Goal: Task Accomplishment & Management: Manage account settings

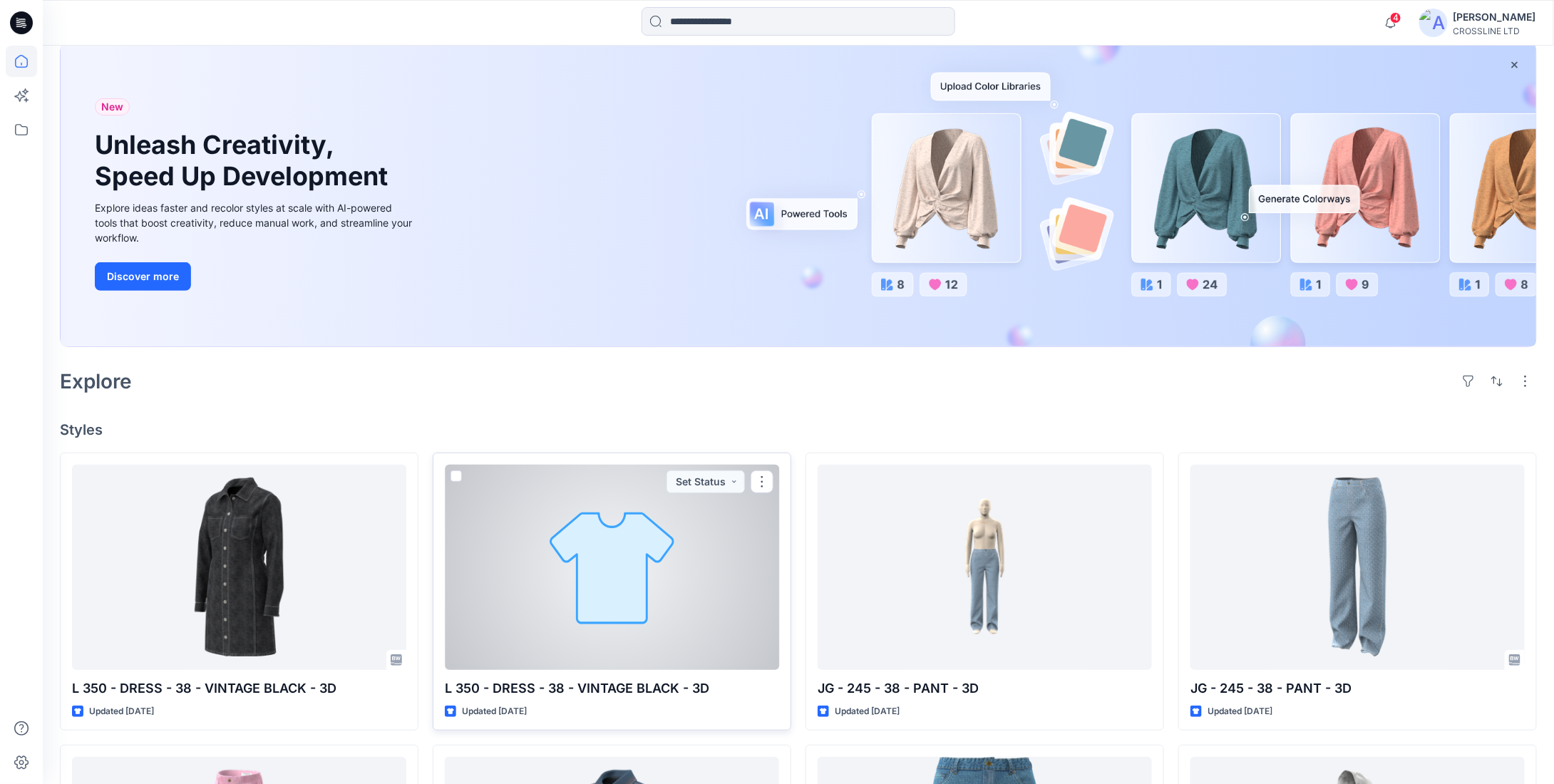
scroll to position [214, 0]
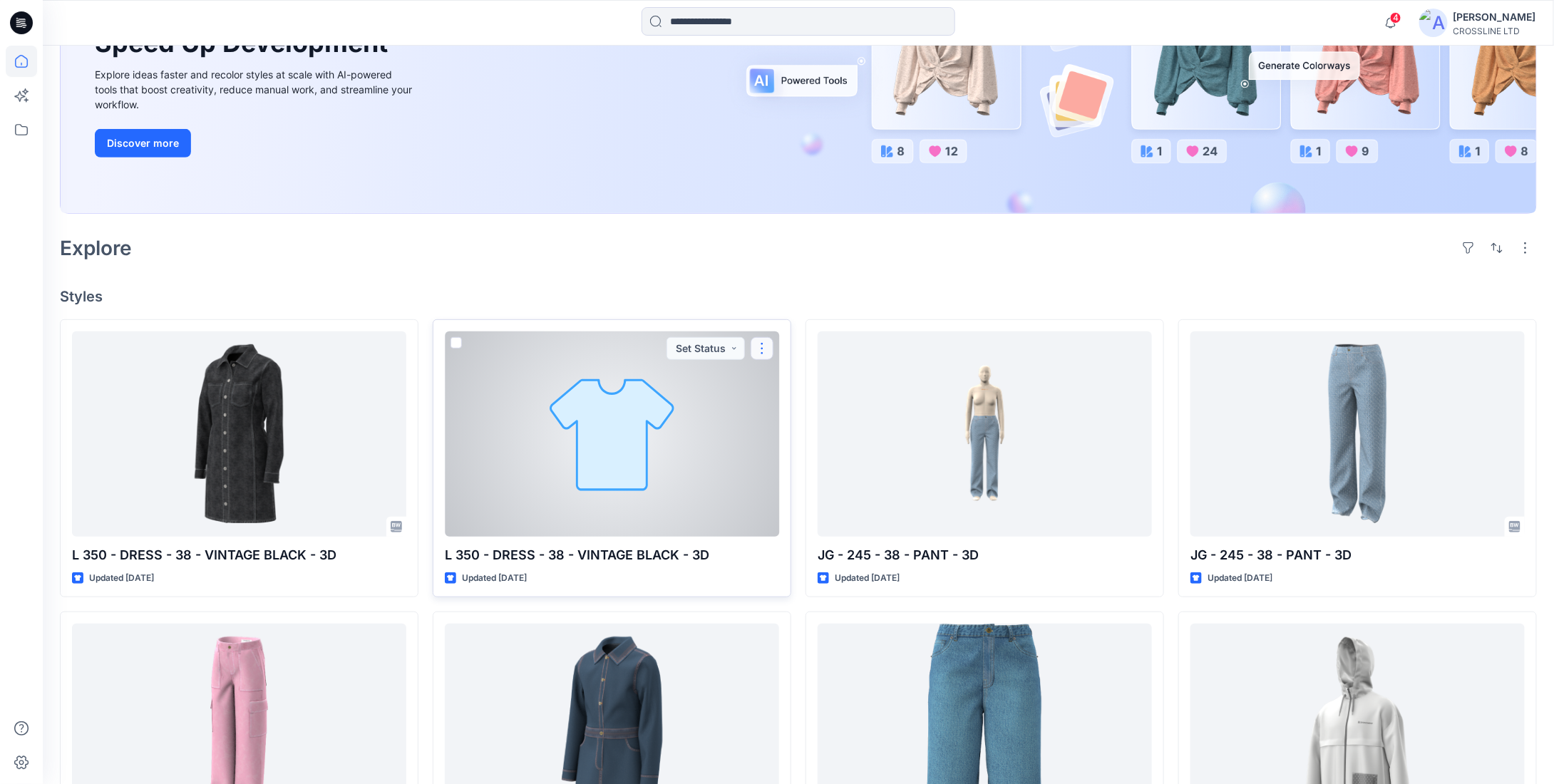
click at [765, 345] on button "button" at bounding box center [762, 349] width 23 height 23
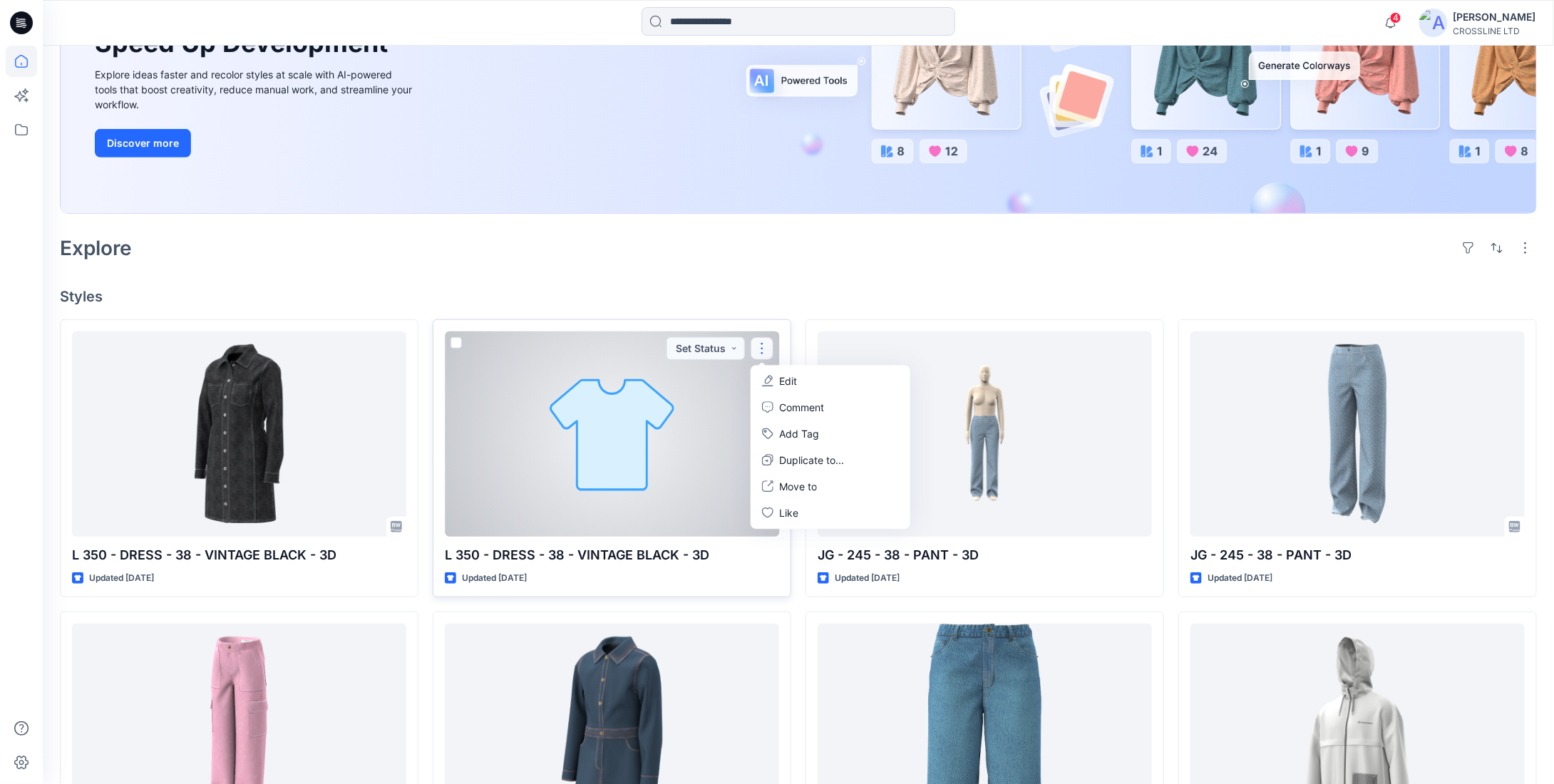
click at [790, 377] on p "Edit" at bounding box center [788, 381] width 18 height 15
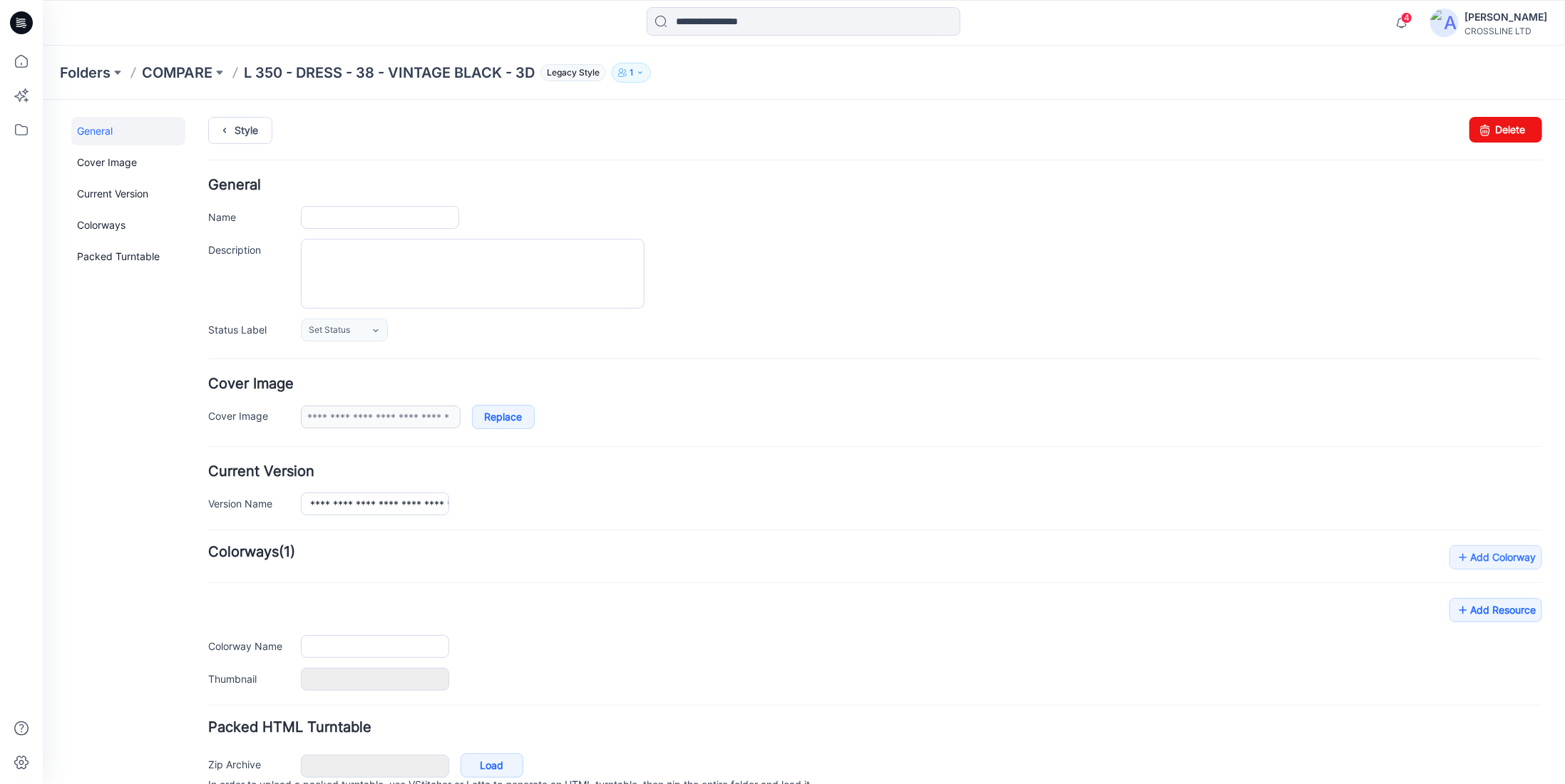
type input "**********"
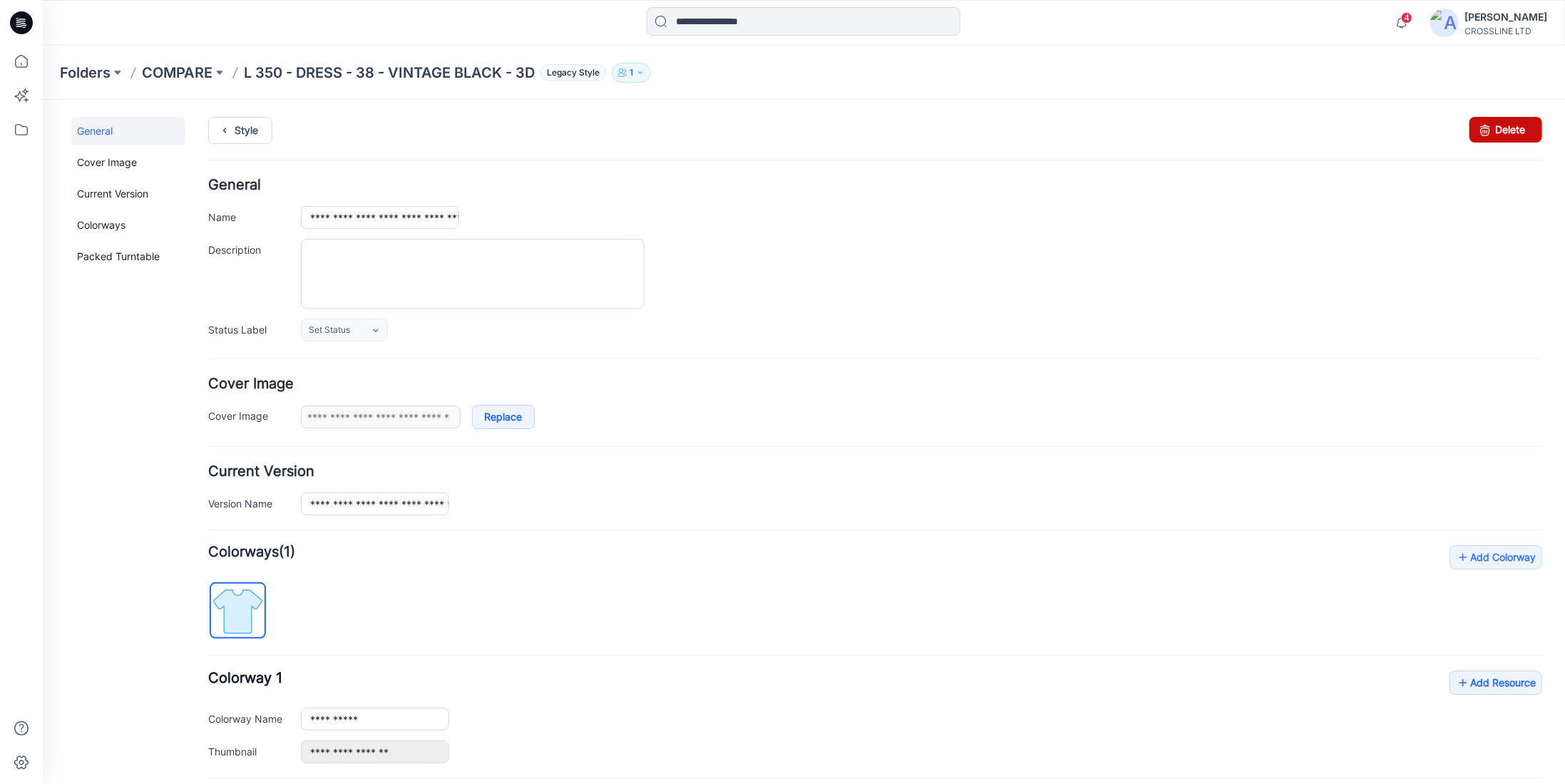
click at [1477, 129] on icon at bounding box center [1483, 128] width 20 height 26
click at [1492, 129] on link "Delete" at bounding box center [1505, 128] width 73 height 26
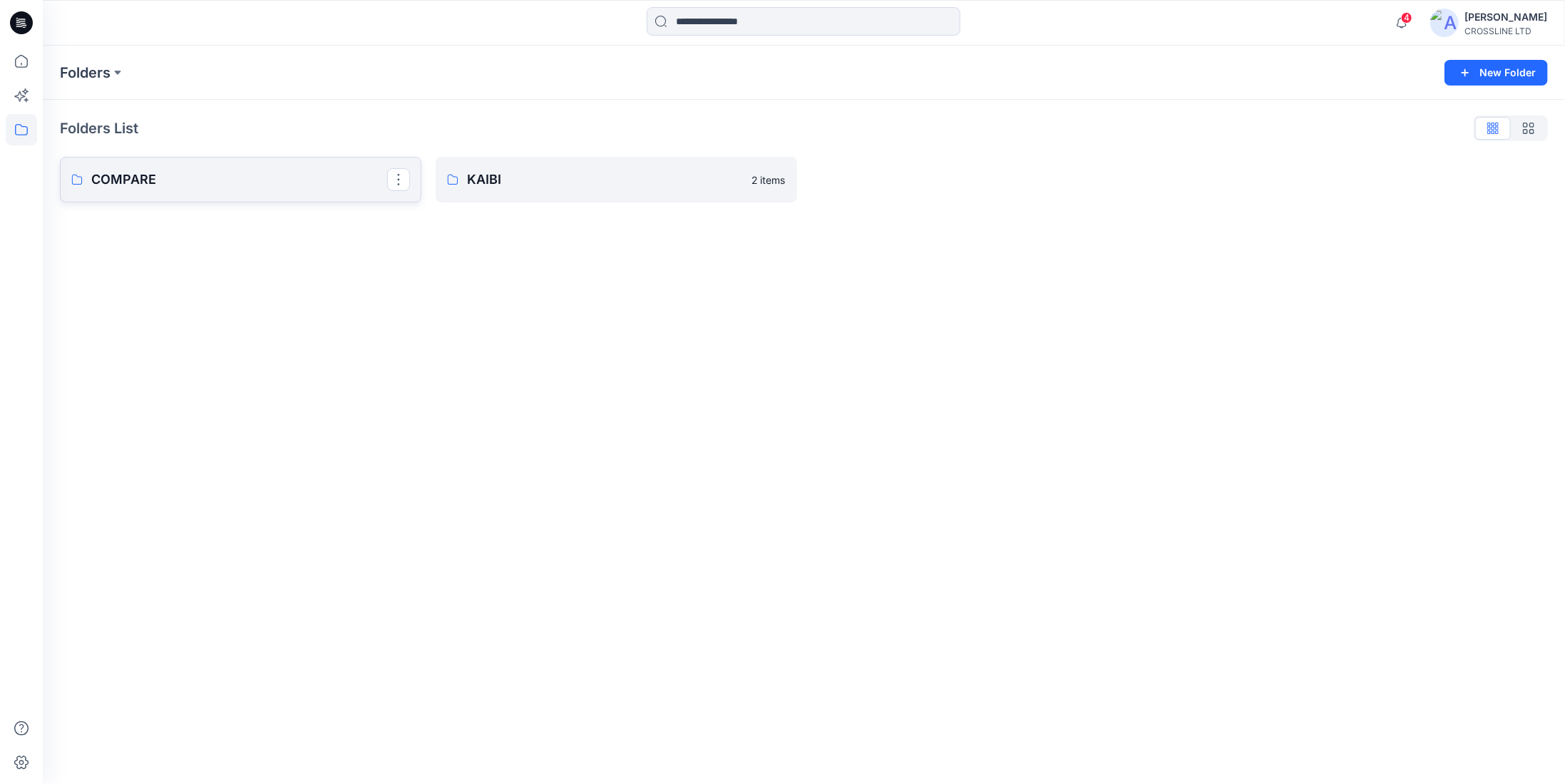
click at [200, 196] on link "COMPARE" at bounding box center [240, 180] width 362 height 46
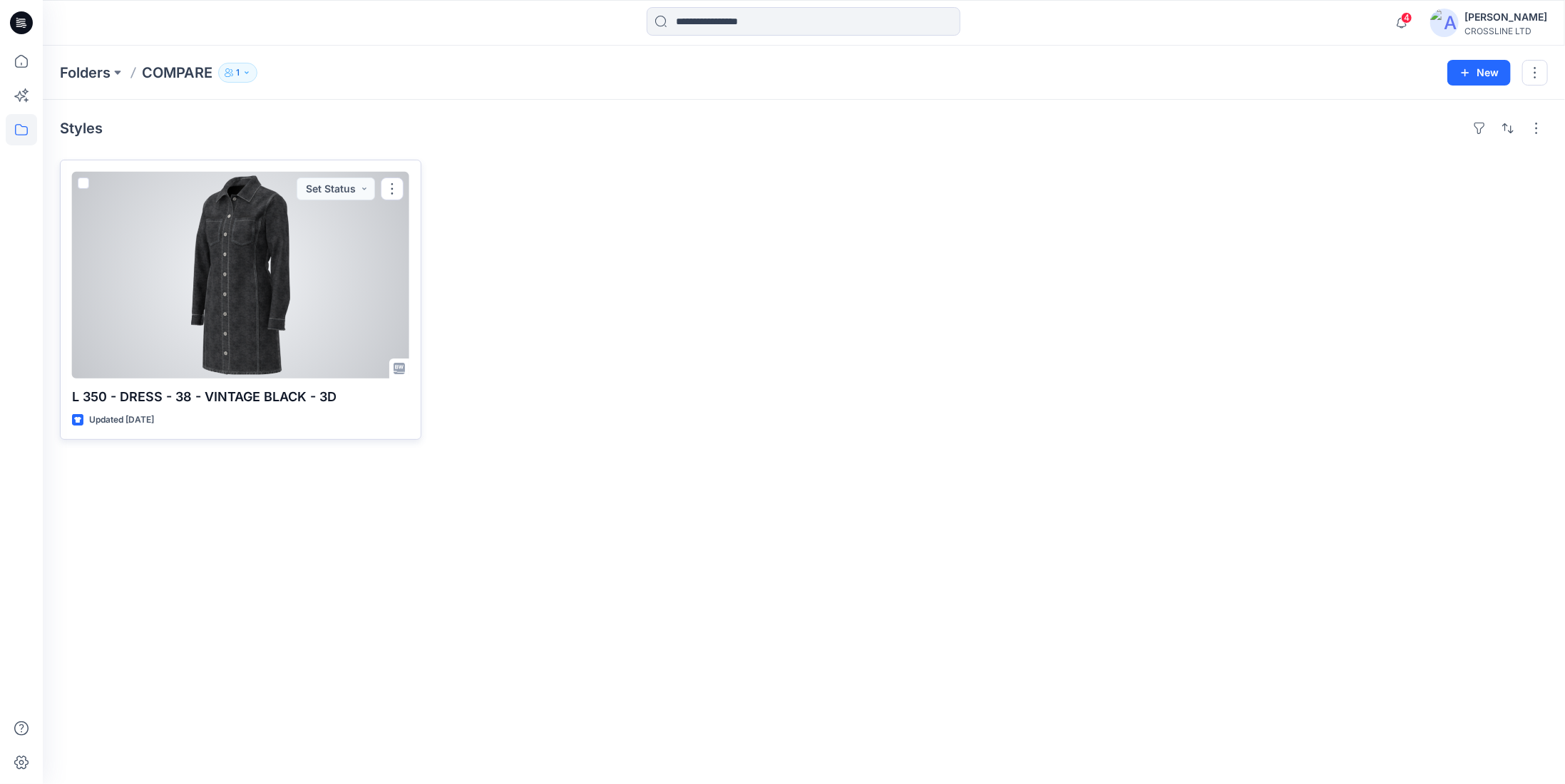
click at [263, 253] on div at bounding box center [241, 275] width 338 height 207
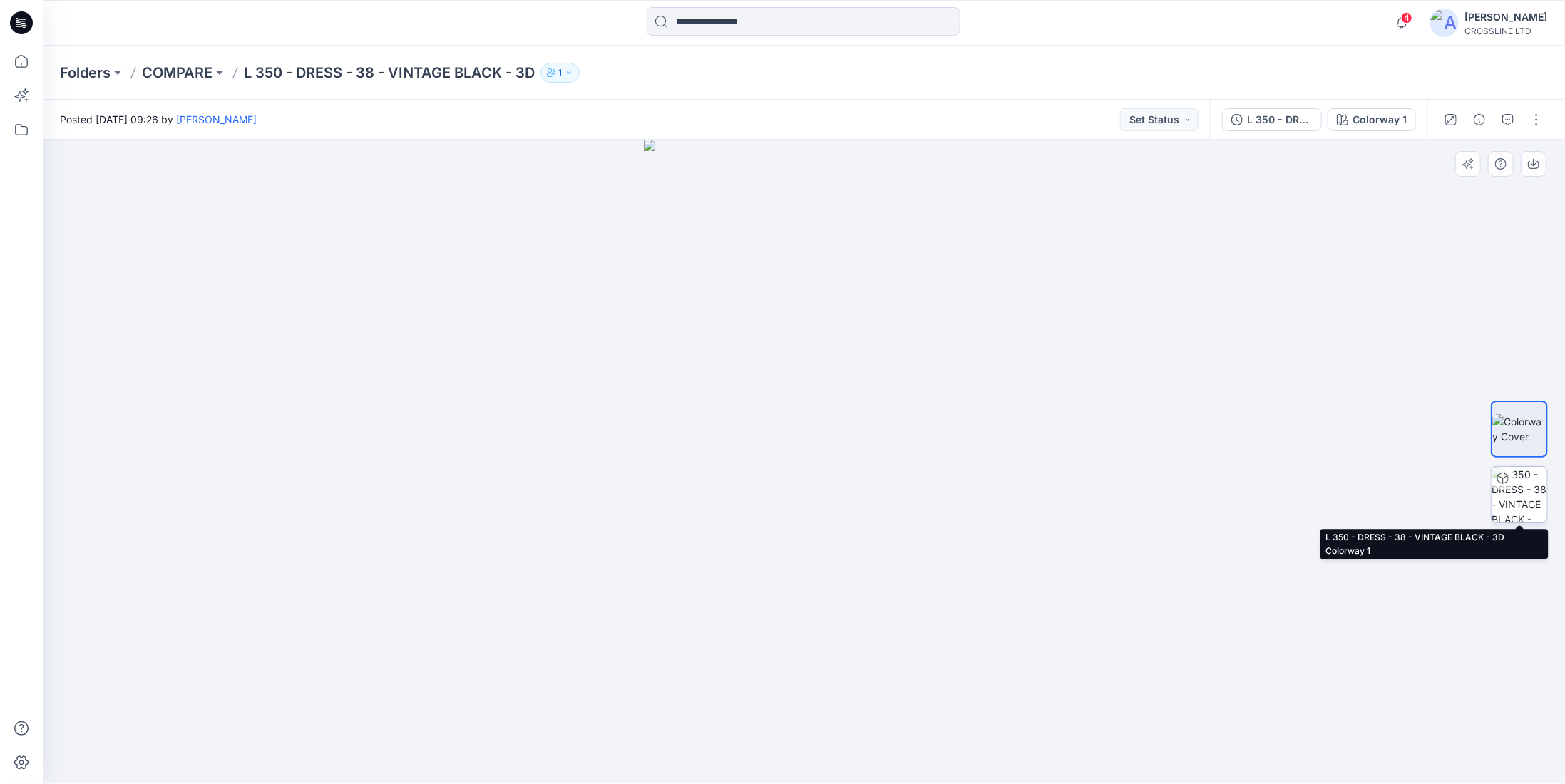
click at [1523, 488] on img at bounding box center [1519, 495] width 56 height 56
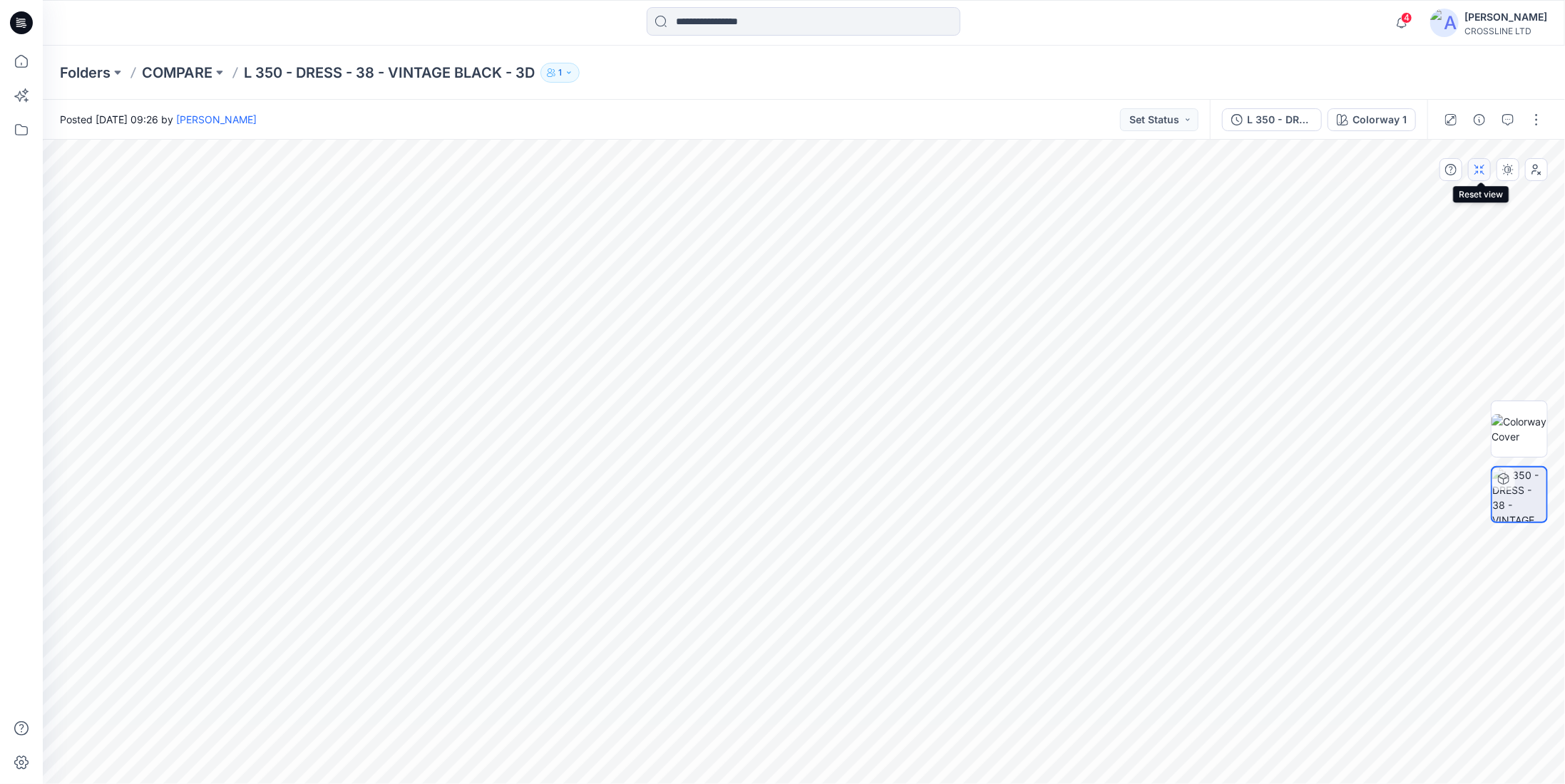
click at [1484, 173] on icon "button" at bounding box center [1483, 173] width 4 height 4
click at [1538, 172] on icon "button" at bounding box center [1536, 170] width 12 height 12
click at [1501, 171] on button "button" at bounding box center [1507, 170] width 23 height 23
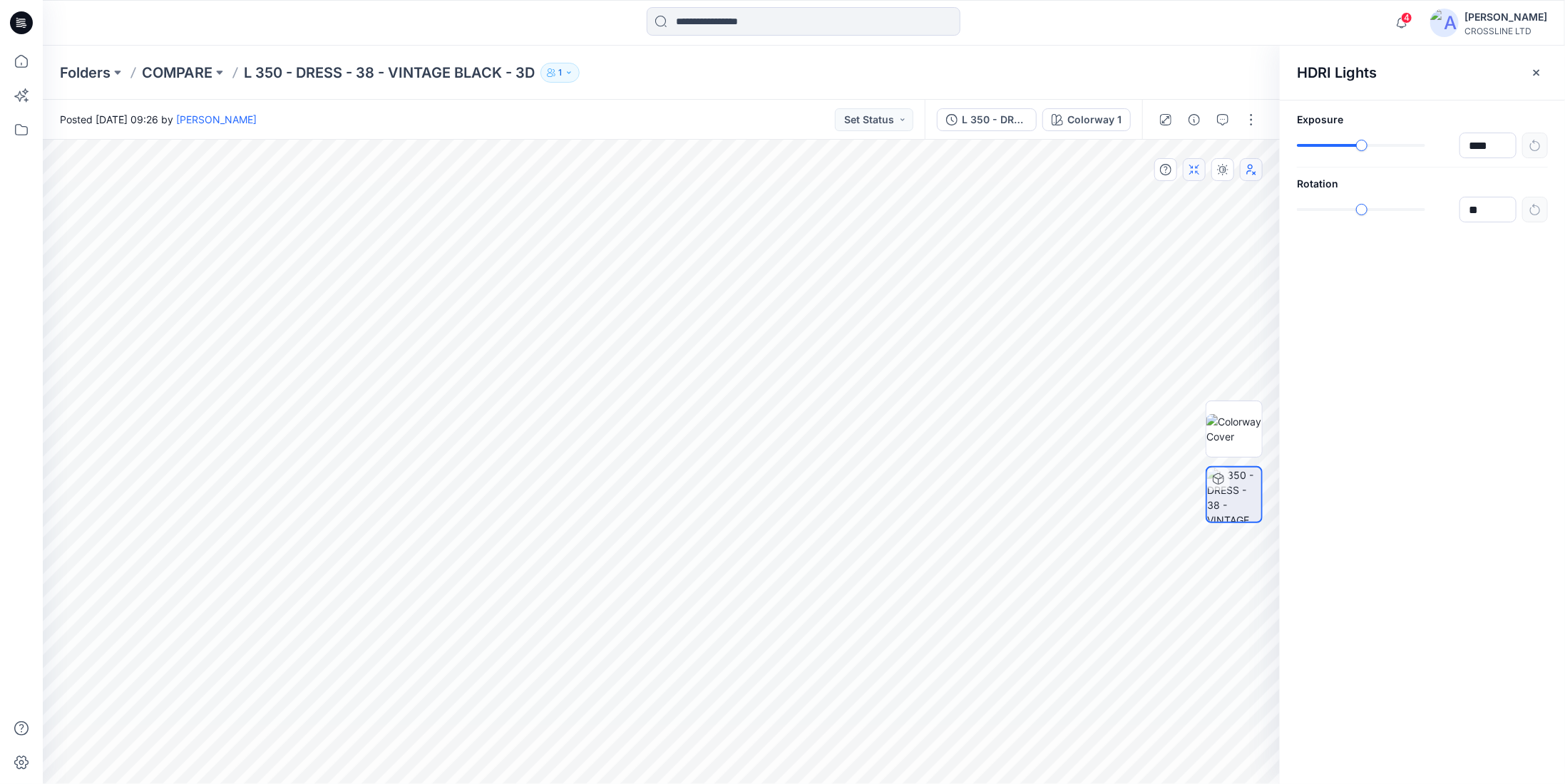
click at [1197, 179] on button "button" at bounding box center [1194, 170] width 23 height 23
click at [1224, 173] on icon "button" at bounding box center [1223, 170] width 12 height 12
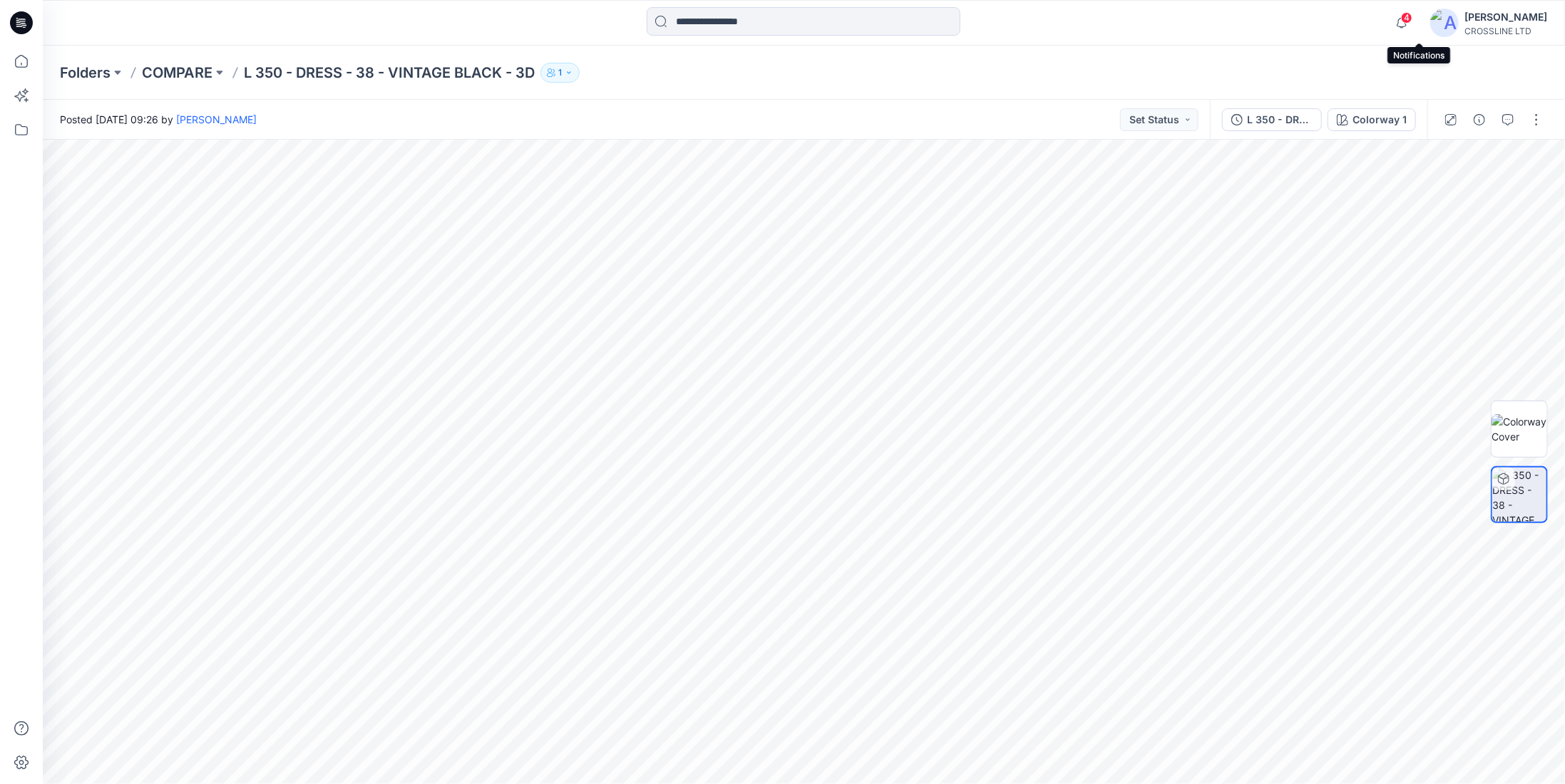
click at [1413, 15] on span "4" at bounding box center [1407, 18] width 12 height 12
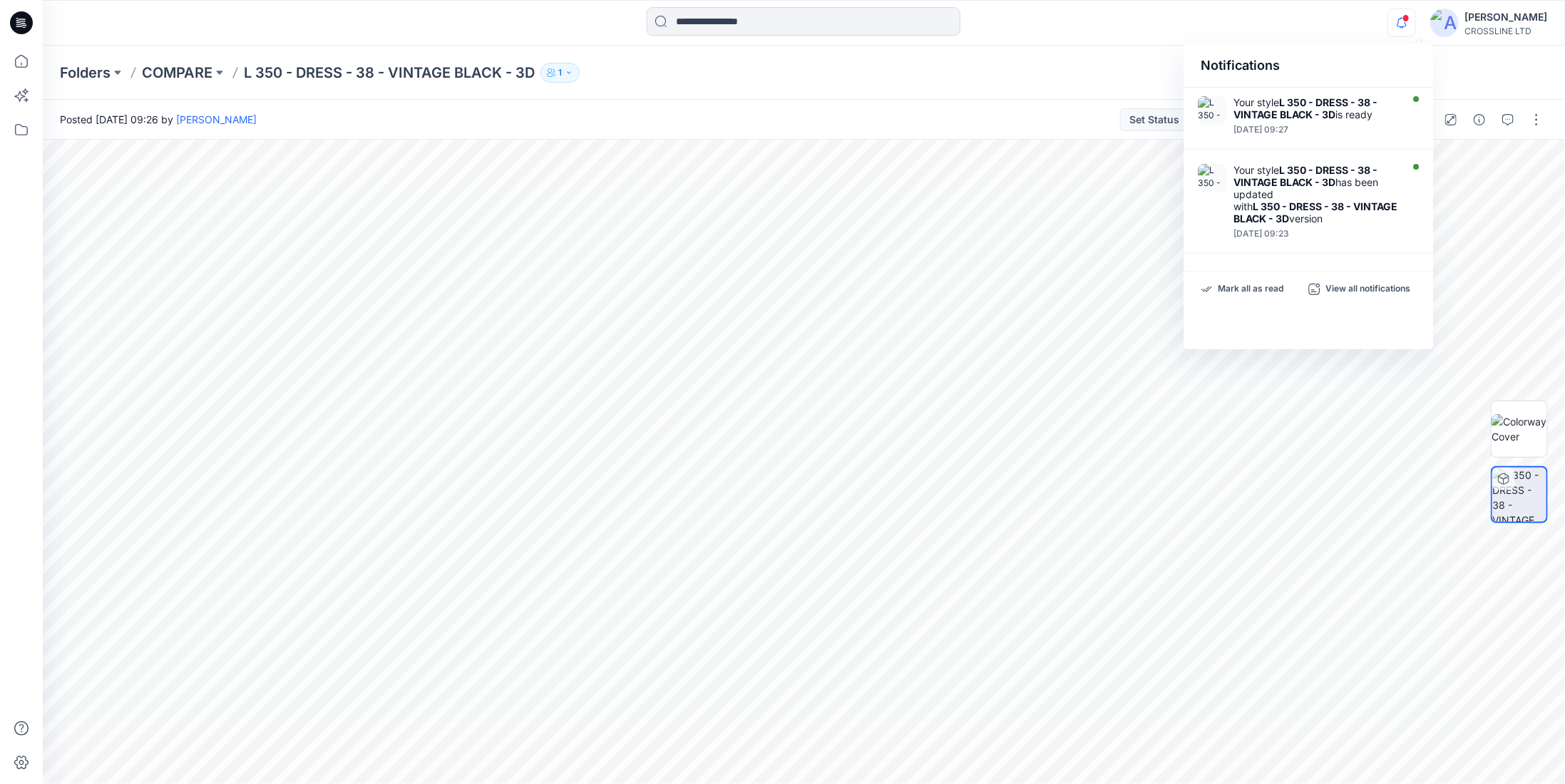
click at [1410, 15] on span at bounding box center [1405, 18] width 7 height 8
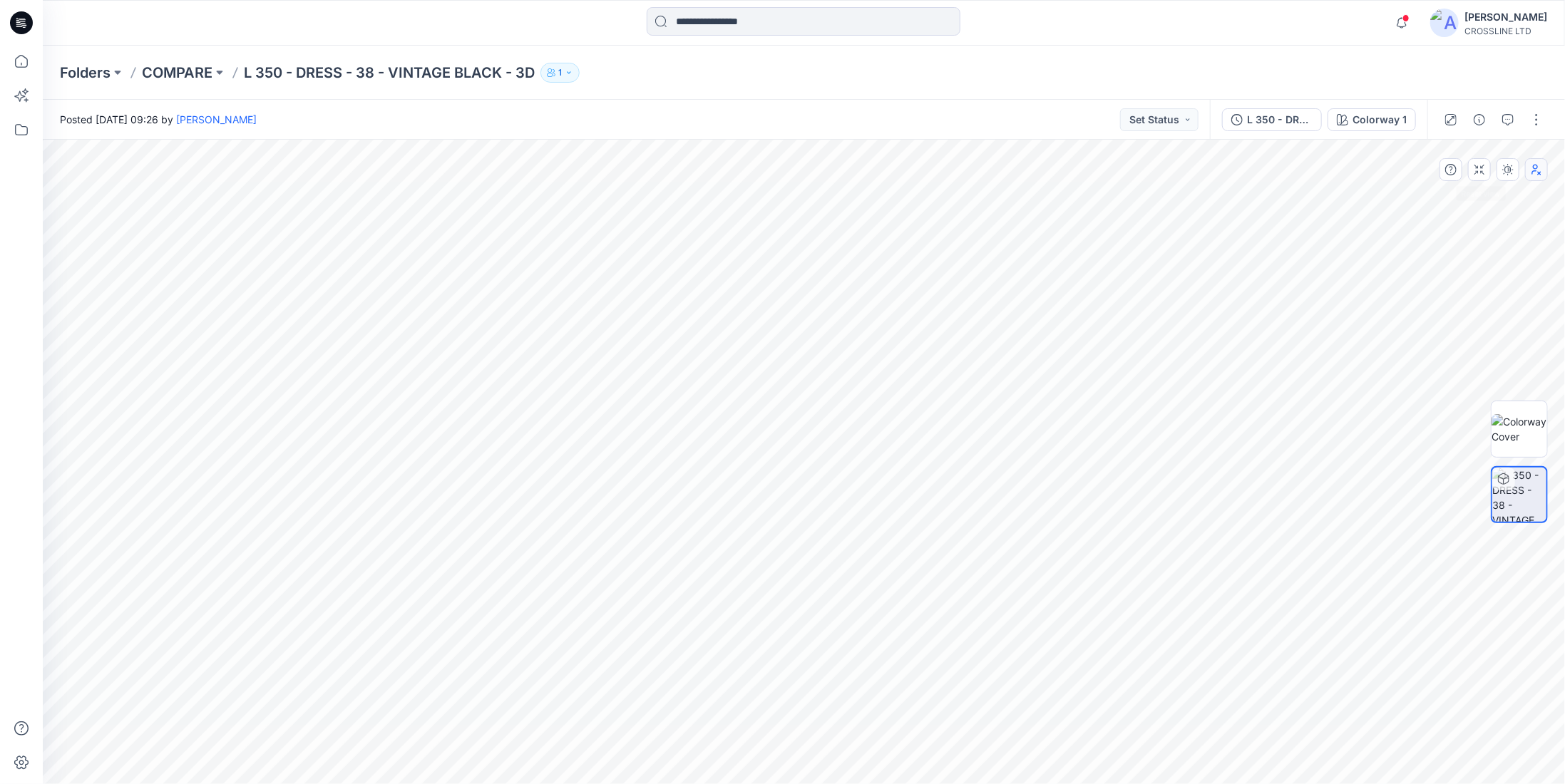
click at [1493, 175] on div at bounding box center [1493, 170] width 108 height 23
click at [1481, 174] on button "button" at bounding box center [1480, 170] width 23 height 23
click at [1487, 177] on button "button" at bounding box center [1480, 170] width 23 height 23
click at [1520, 420] on img at bounding box center [1519, 428] width 56 height 30
drag, startPoint x: 938, startPoint y: 406, endPoint x: 563, endPoint y: 362, distance: 377.6
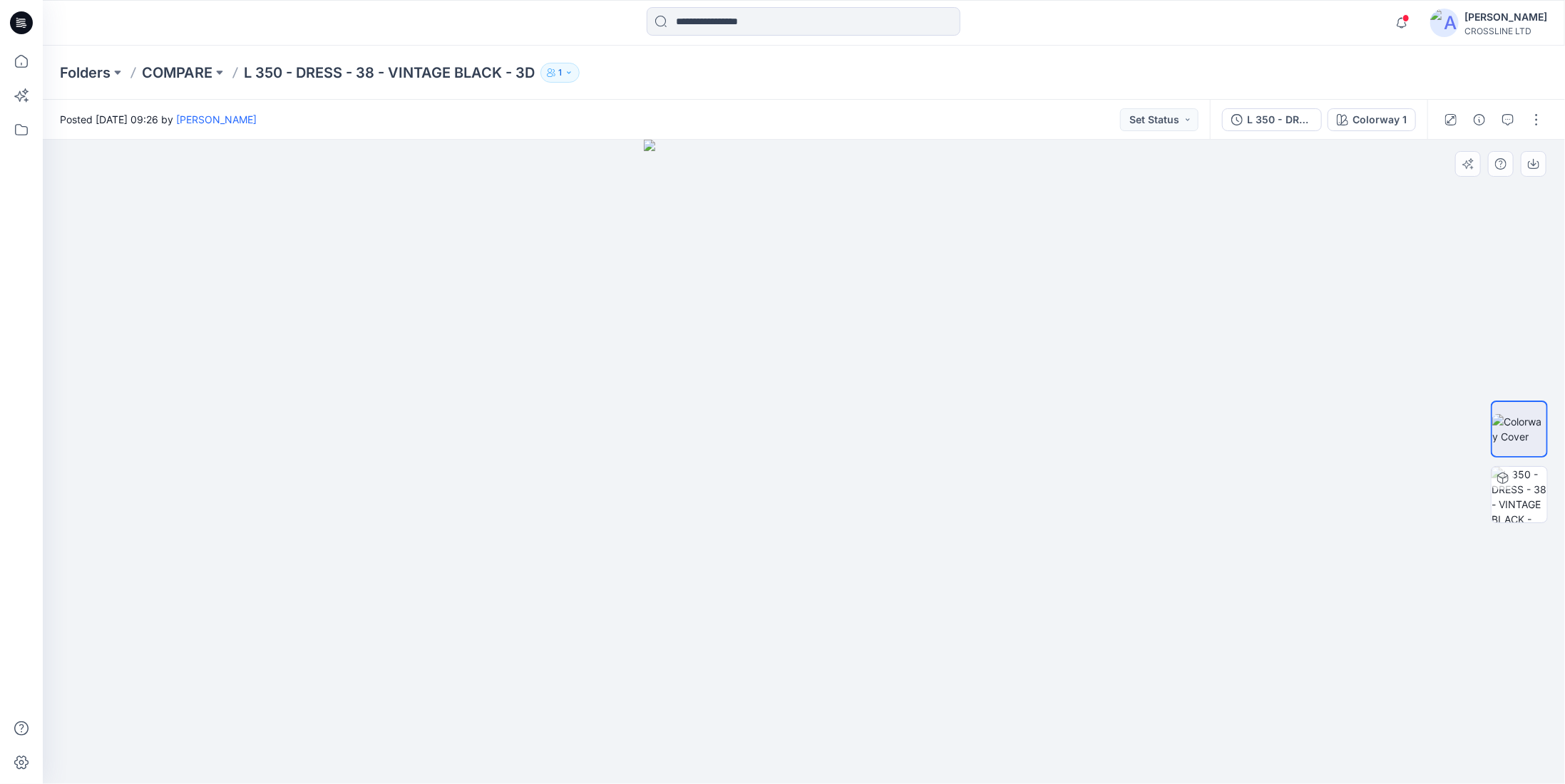
drag, startPoint x: 554, startPoint y: 360, endPoint x: 972, endPoint y: 355, distance: 418.0
drag, startPoint x: 482, startPoint y: 344, endPoint x: 950, endPoint y: 405, distance: 472.0
click at [912, 406] on div at bounding box center [804, 462] width 1522 height 644
drag, startPoint x: 879, startPoint y: 404, endPoint x: 702, endPoint y: 402, distance: 177.0
drag, startPoint x: 685, startPoint y: 396, endPoint x: 936, endPoint y: 406, distance: 251.2
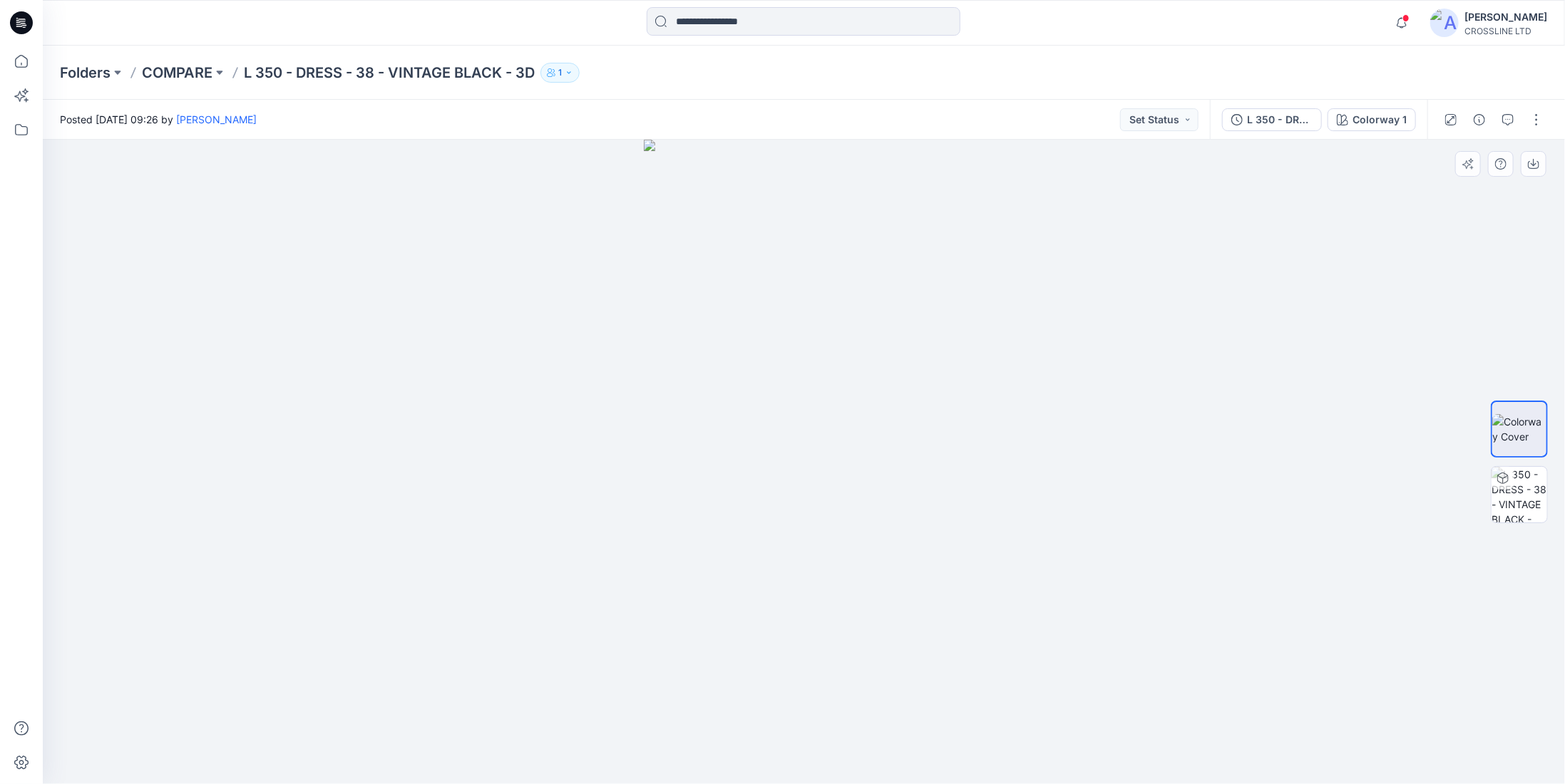
click at [935, 406] on img at bounding box center [804, 462] width 321 height 644
drag, startPoint x: 1129, startPoint y: 404, endPoint x: 721, endPoint y: 371, distance: 409.3
click at [735, 373] on div at bounding box center [804, 462] width 1522 height 644
drag, startPoint x: 654, startPoint y: 366, endPoint x: 955, endPoint y: 365, distance: 301.0
drag, startPoint x: 467, startPoint y: 394, endPoint x: 802, endPoint y: 434, distance: 337.4
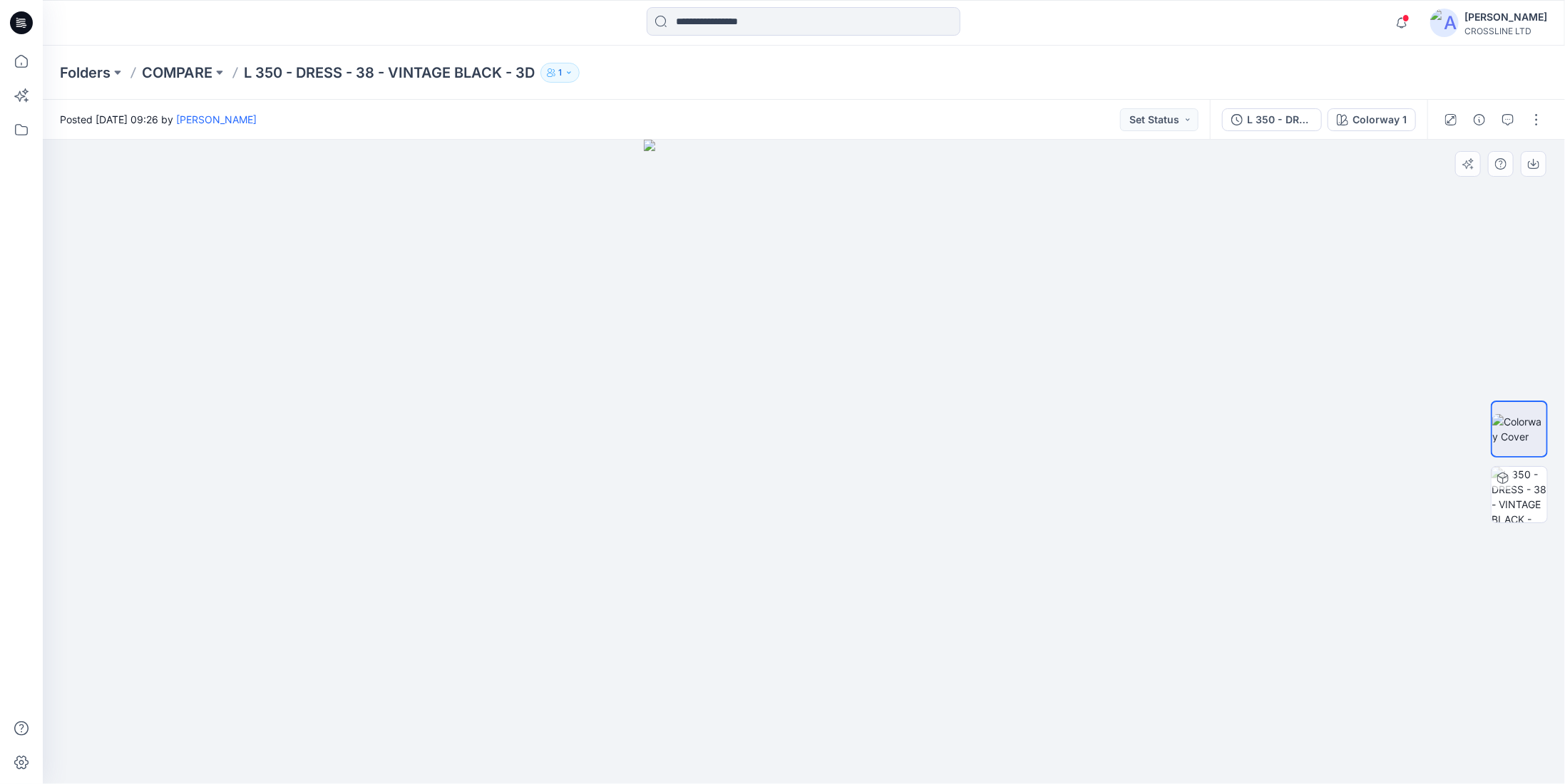
click at [802, 434] on div at bounding box center [804, 462] width 1522 height 644
drag, startPoint x: 685, startPoint y: 411, endPoint x: 466, endPoint y: 380, distance: 221.2
click at [465, 365] on div at bounding box center [804, 462] width 1522 height 644
click at [573, 71] on icon "button" at bounding box center [569, 72] width 9 height 9
click at [445, 340] on div at bounding box center [804, 462] width 1522 height 644
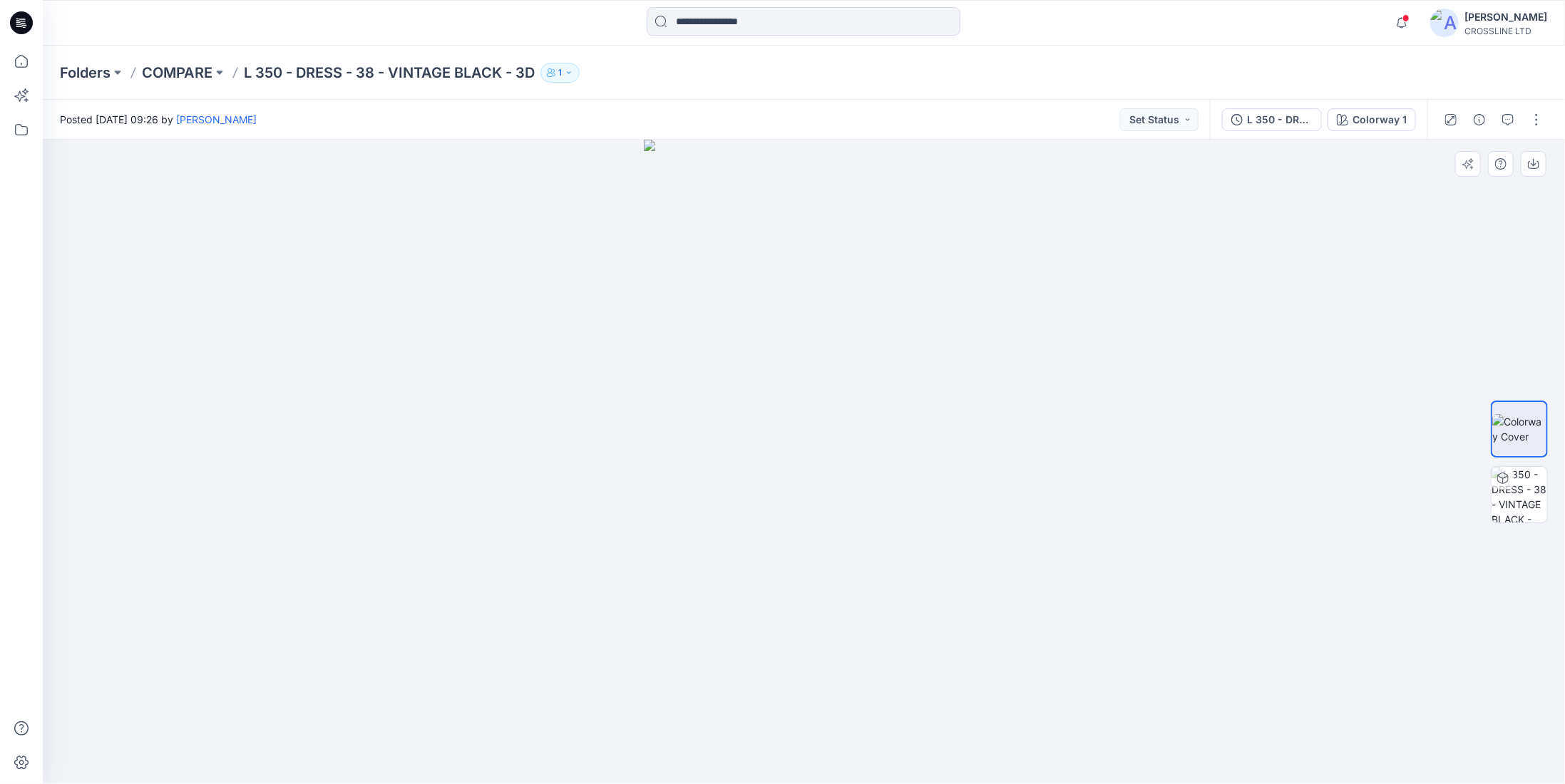
click at [1118, 334] on div at bounding box center [804, 462] width 1522 height 644
click at [1250, 28] on div "Notifications Your style L 350 - DRESS - 38 - VINTAGE BLACK - 3D is ready Frida…" at bounding box center [804, 22] width 1521 height 32
click at [191, 71] on p "COMPARE" at bounding box center [177, 72] width 71 height 20
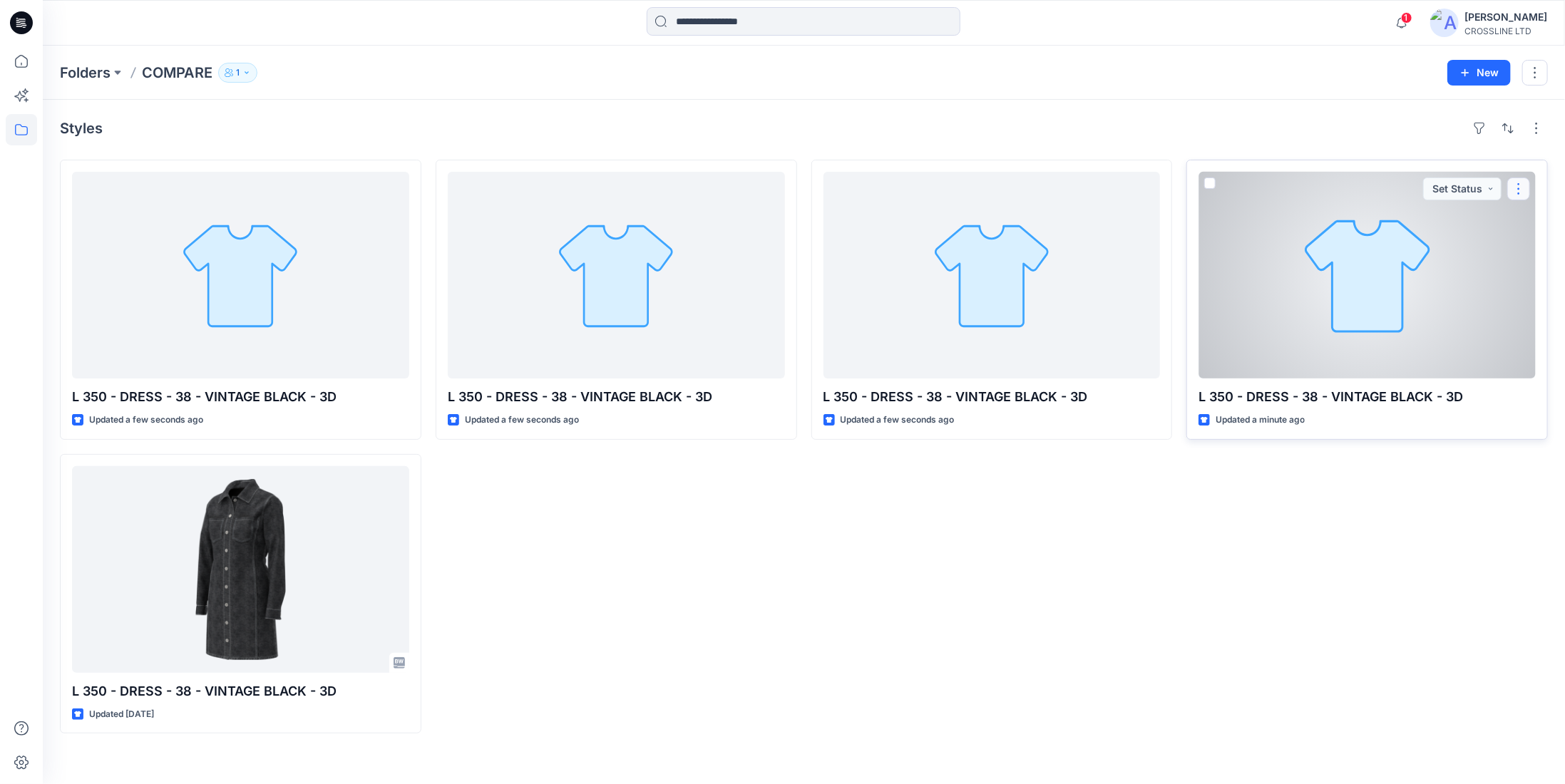
click at [1521, 188] on button "button" at bounding box center [1519, 189] width 23 height 23
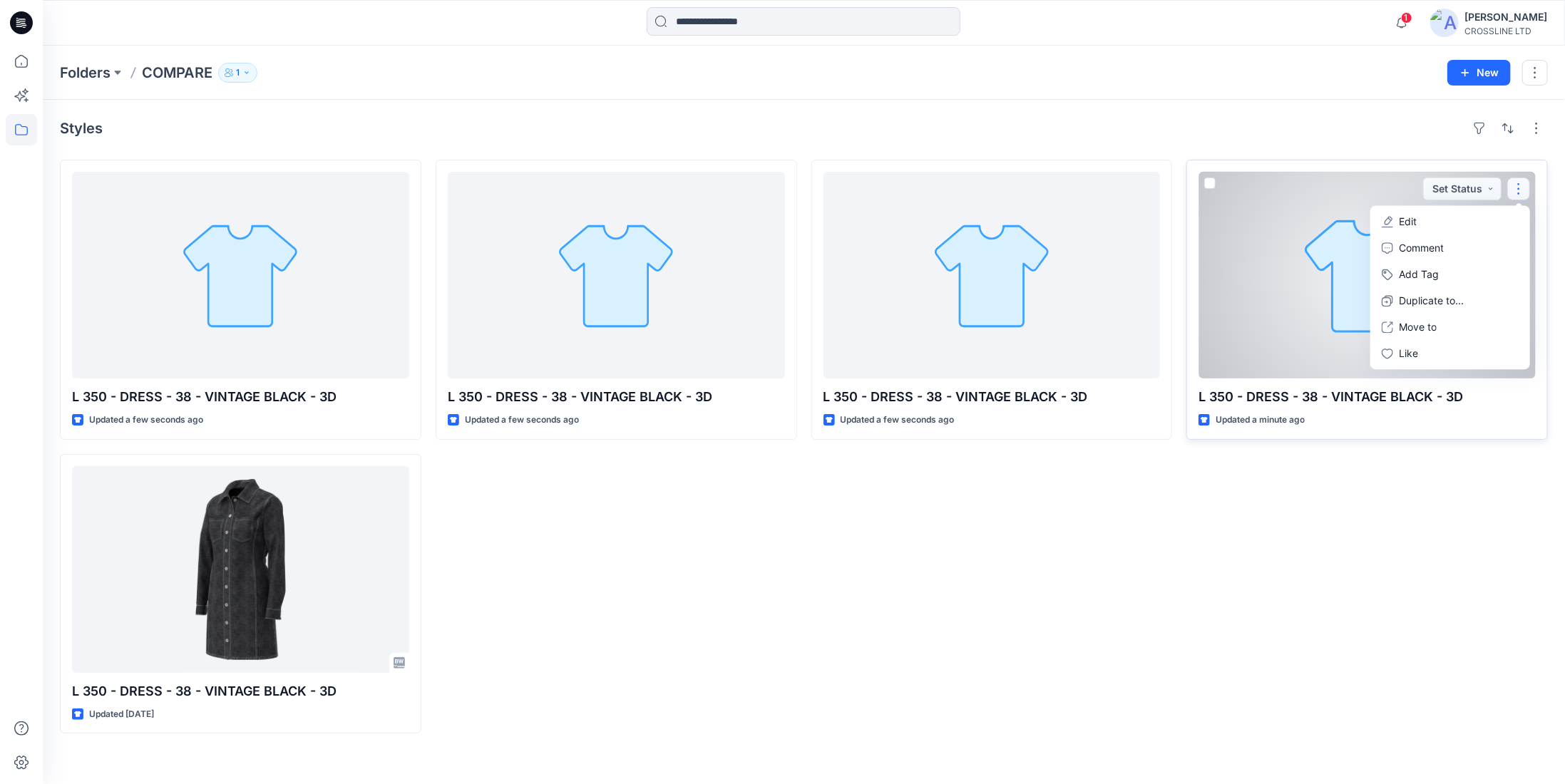
click at [1456, 221] on button "Edit" at bounding box center [1450, 221] width 154 height 27
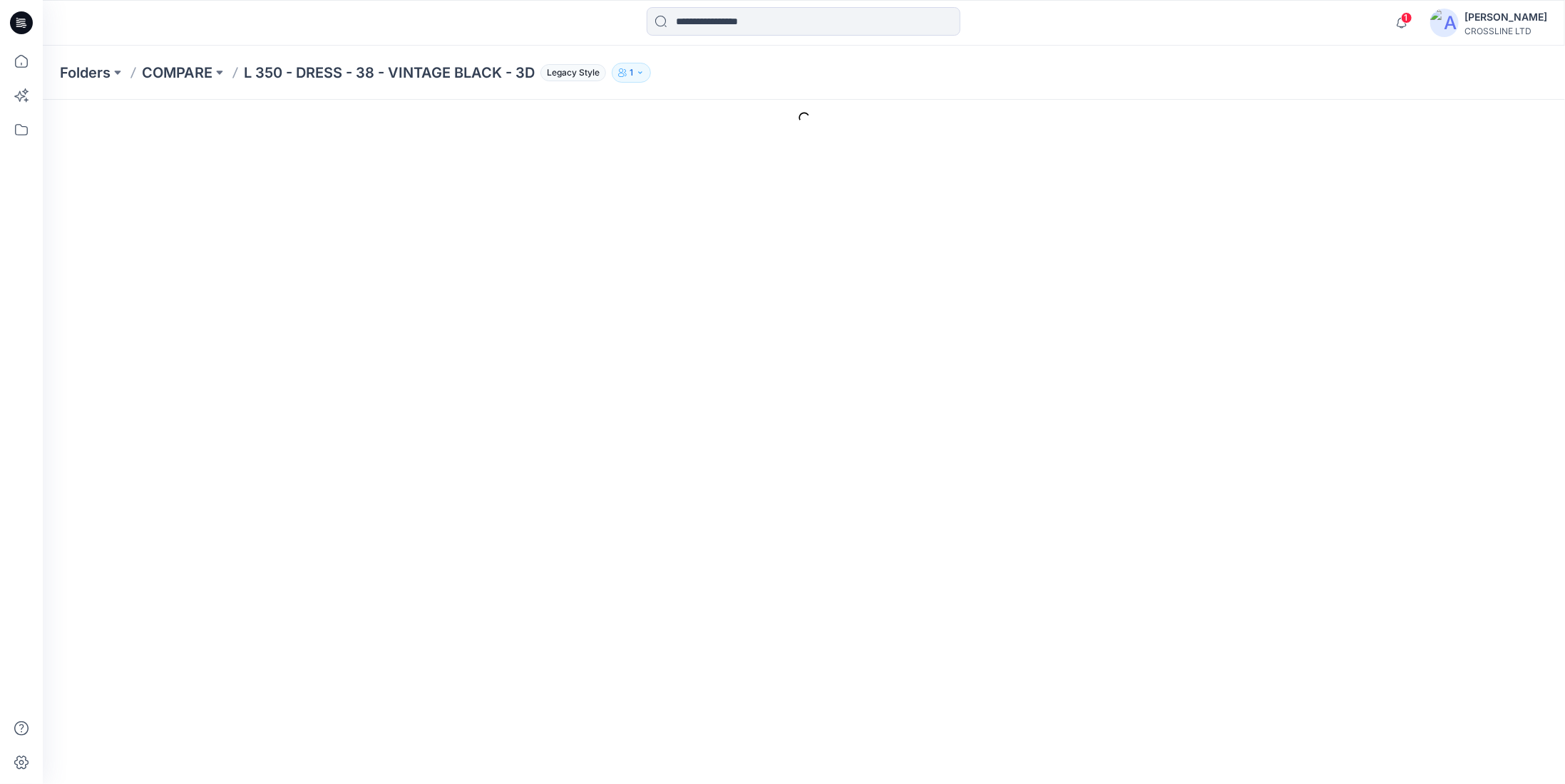
type input "**********"
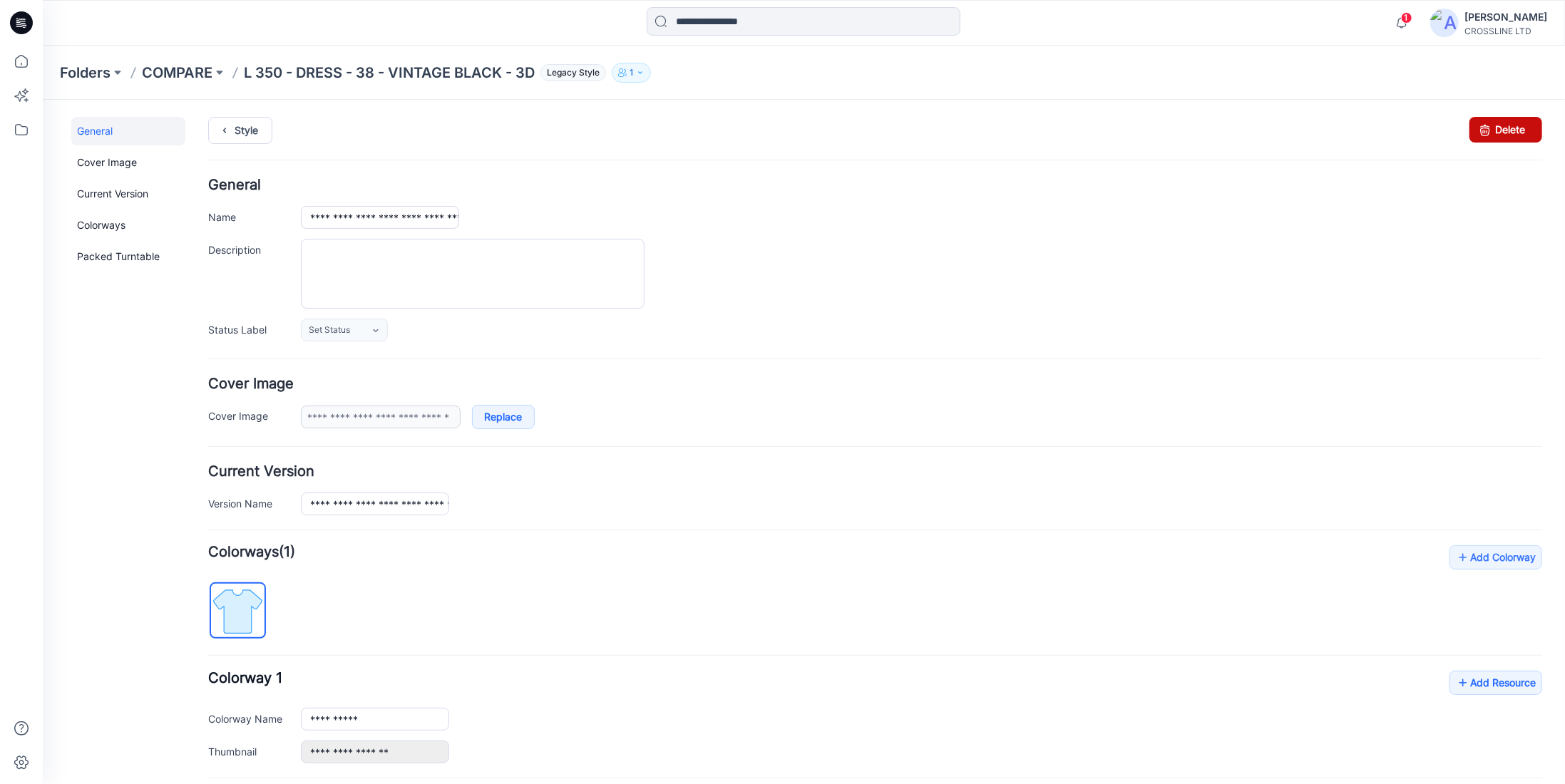
click at [1483, 130] on icon at bounding box center [1483, 128] width 20 height 26
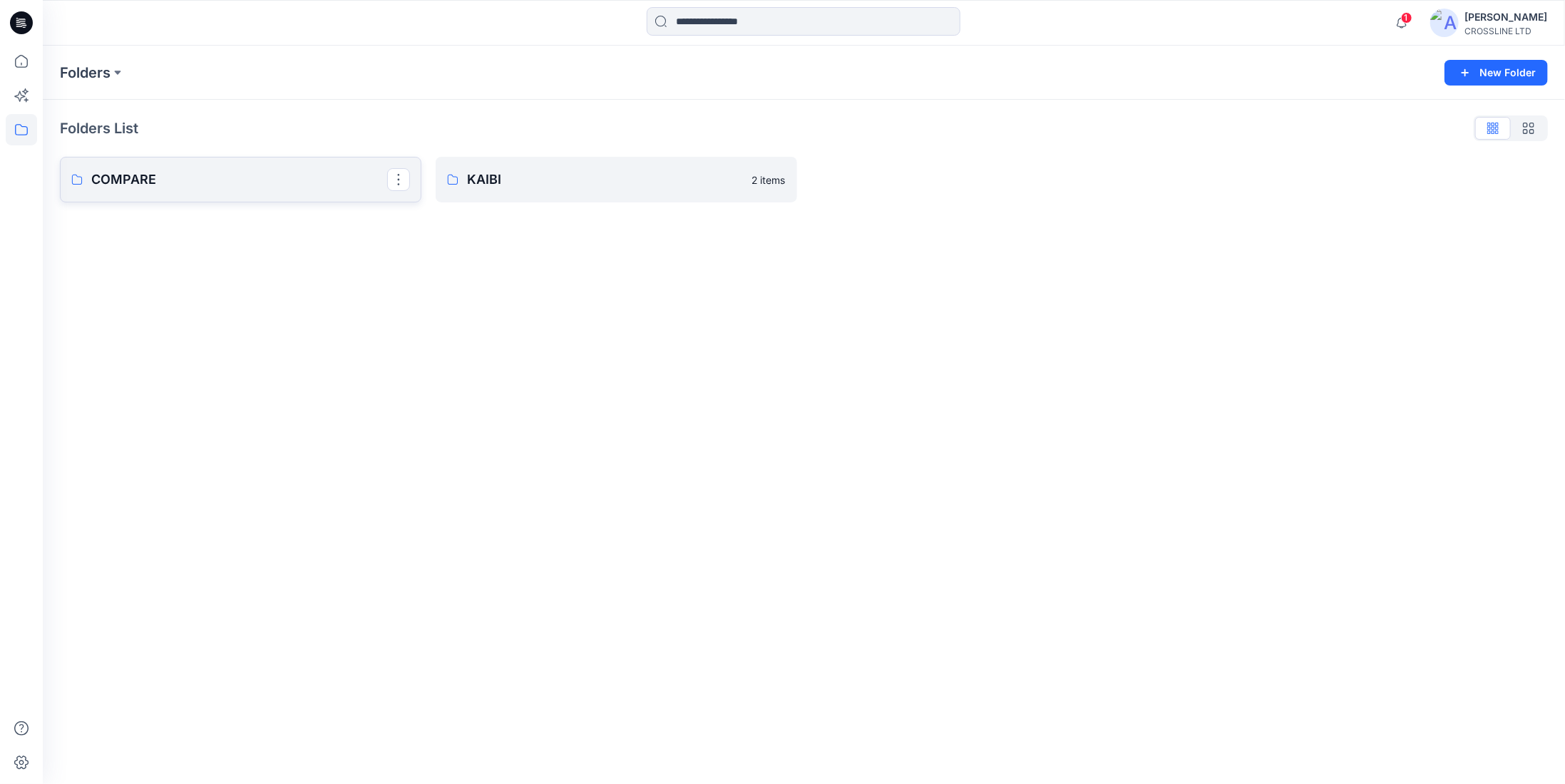
click at [293, 174] on p "COMPARE" at bounding box center [239, 179] width 296 height 20
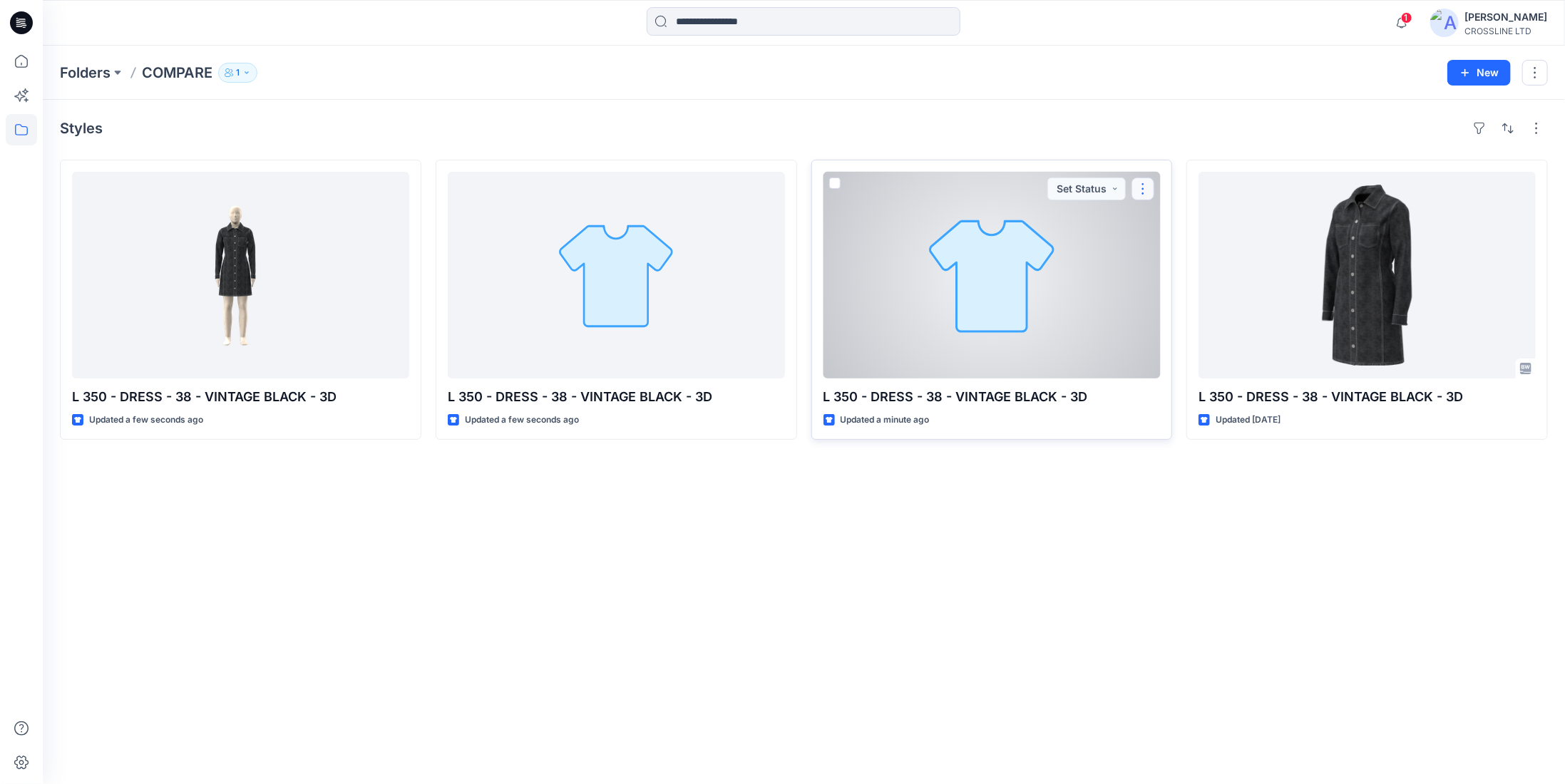
click at [1137, 184] on button "button" at bounding box center [1143, 189] width 23 height 23
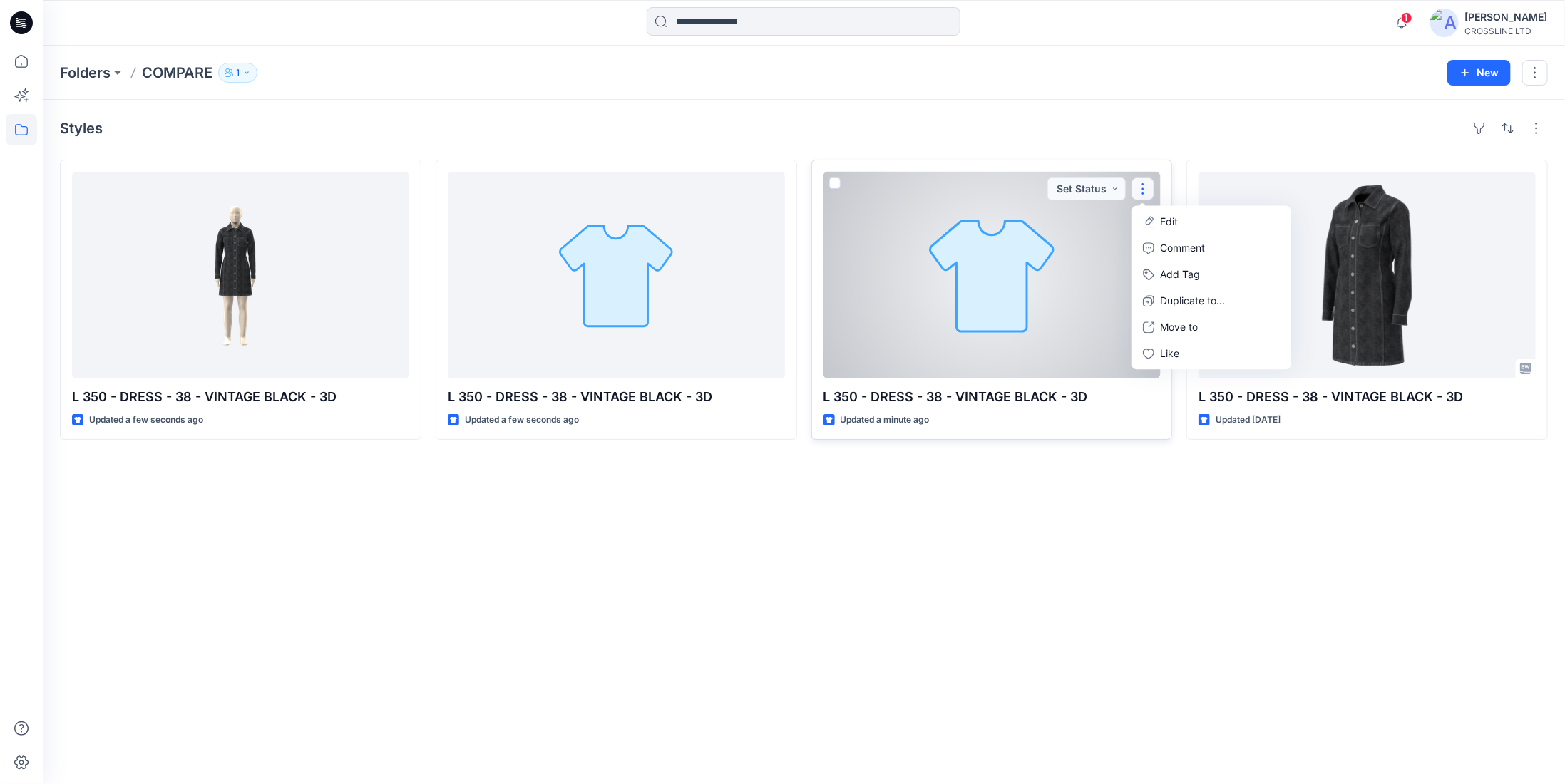
click at [1185, 225] on button "Edit" at bounding box center [1211, 221] width 154 height 27
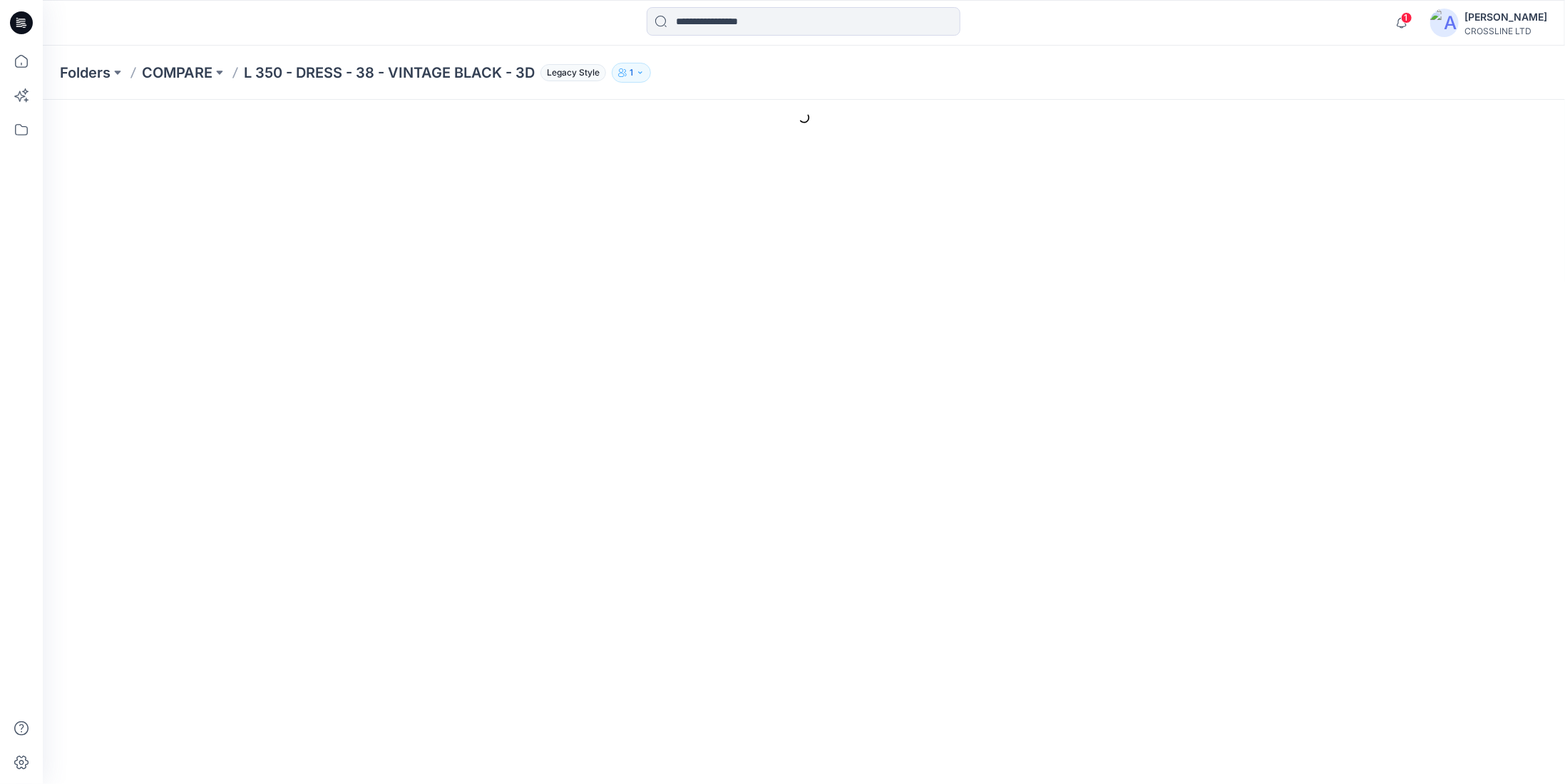
type input "**********"
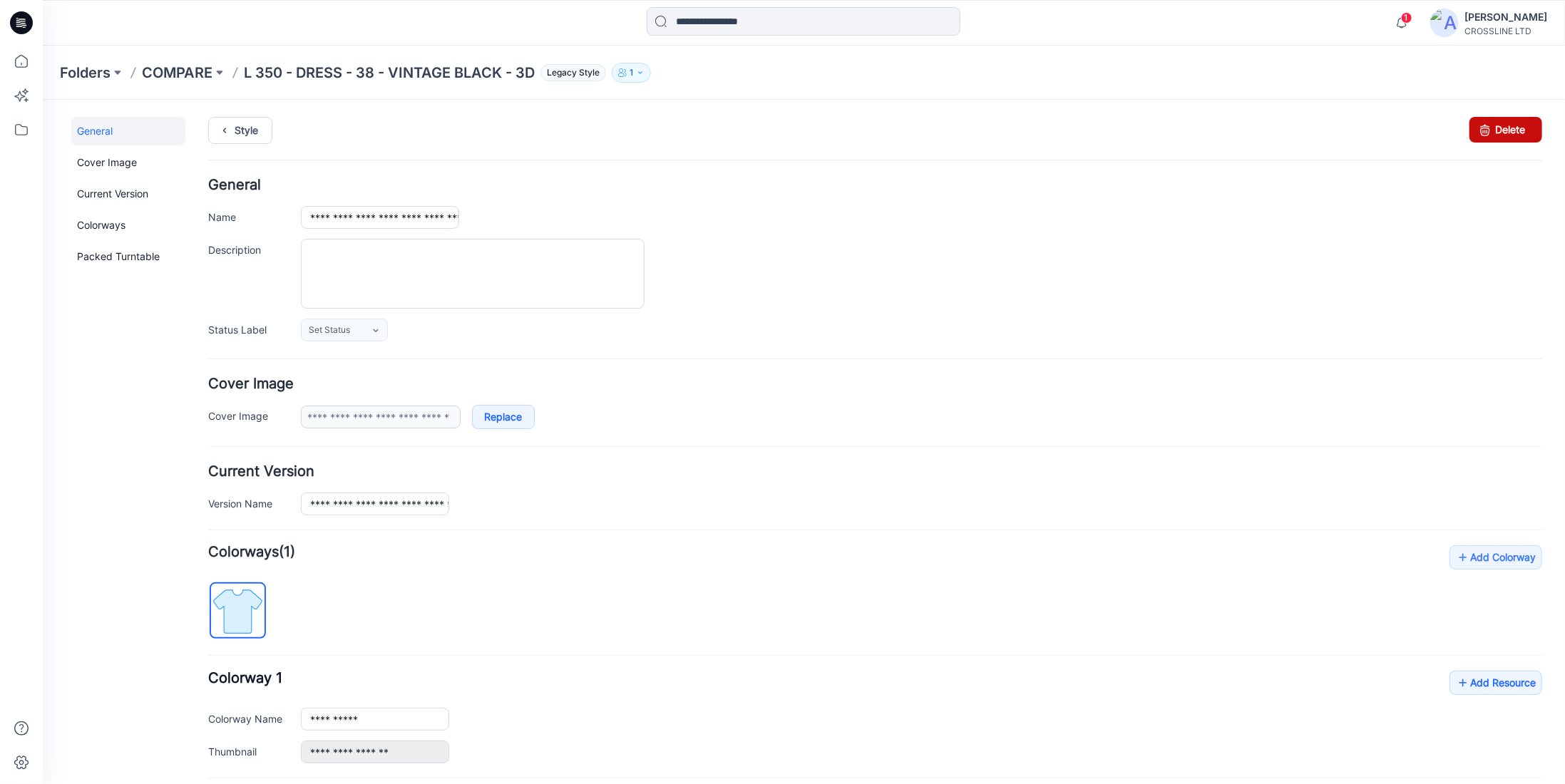
click at [1497, 132] on link "Delete" at bounding box center [1505, 128] width 73 height 26
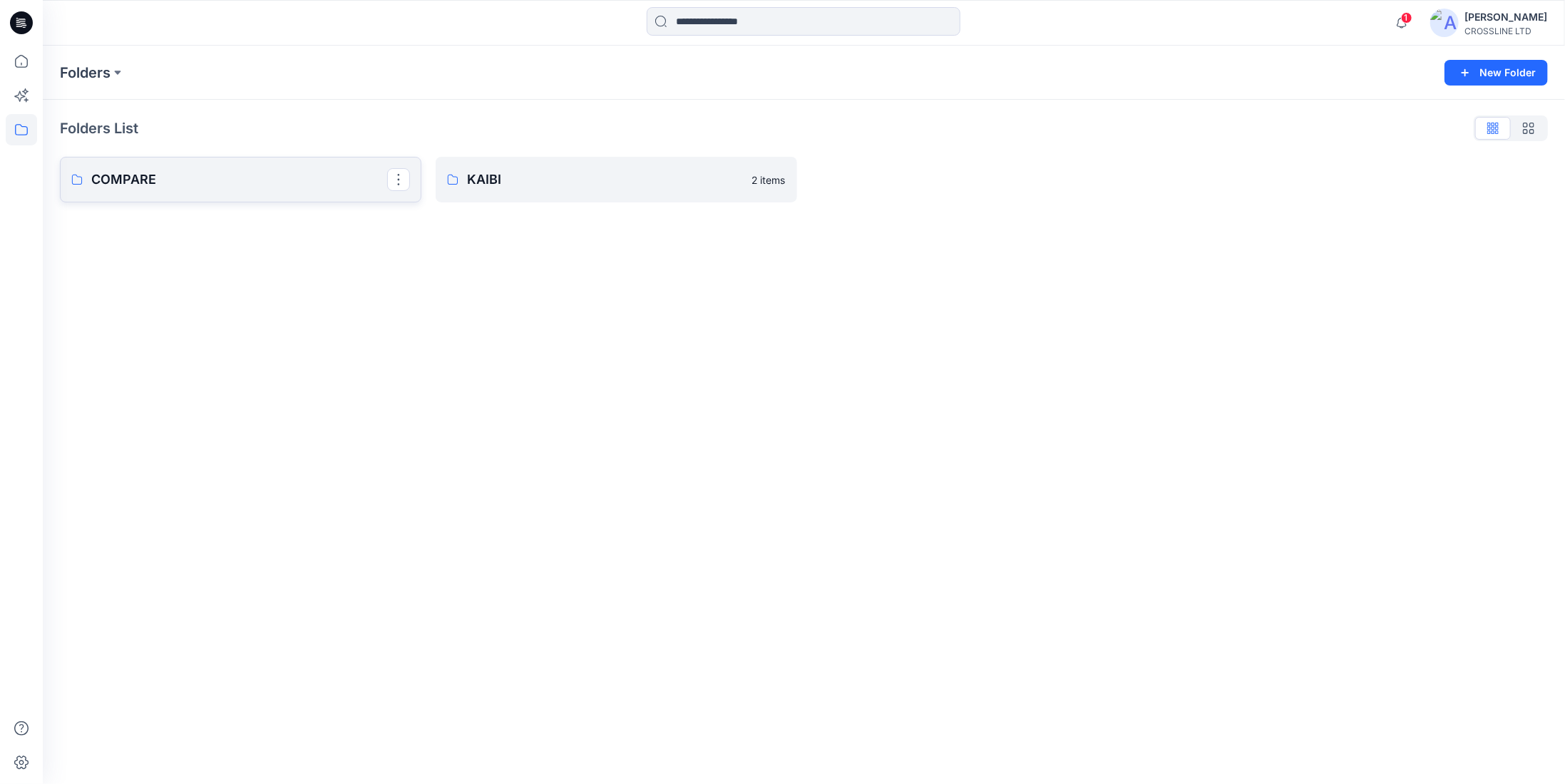
click at [309, 188] on p "COMPARE" at bounding box center [239, 179] width 296 height 20
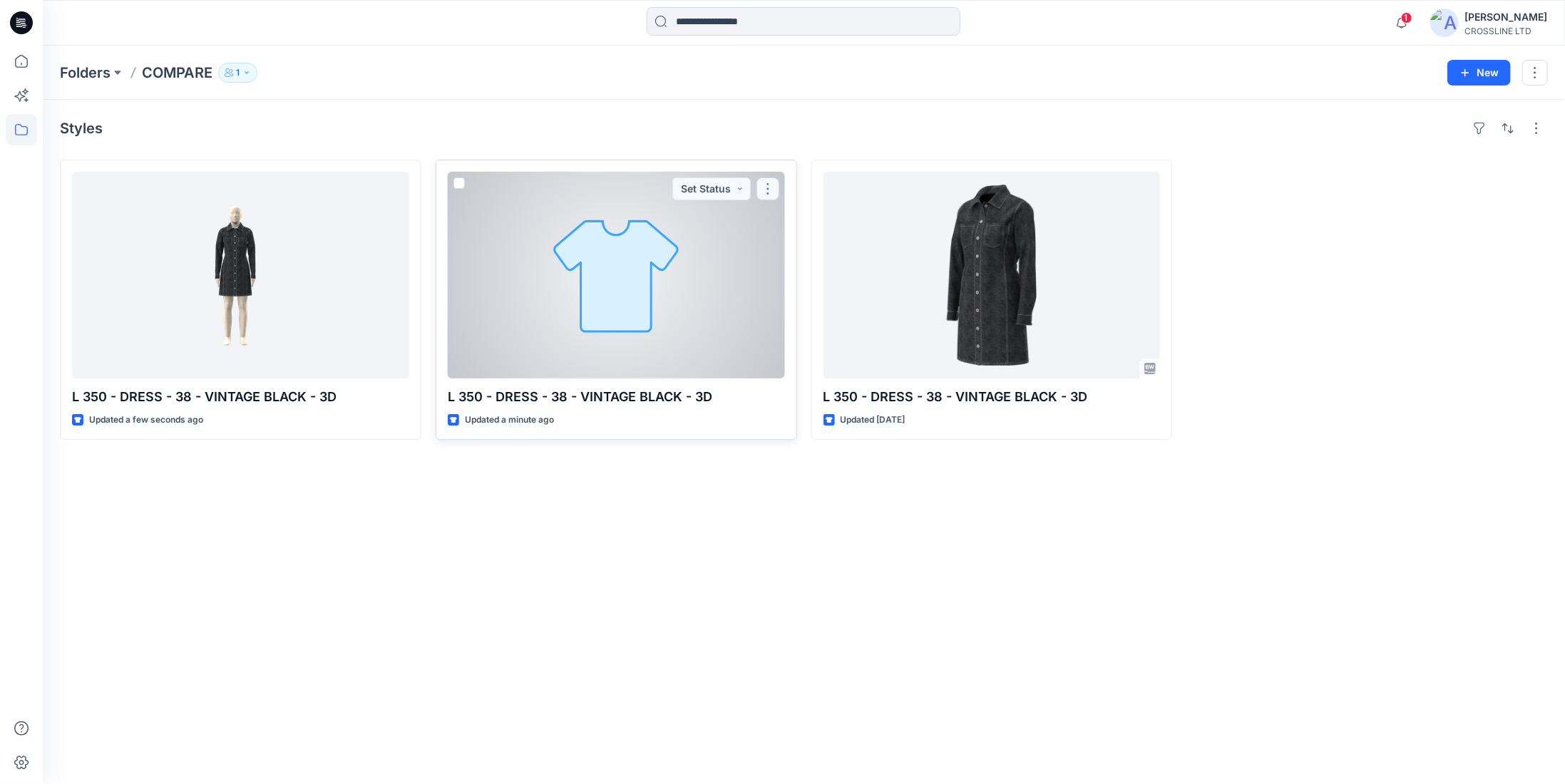
click at [766, 188] on button "button" at bounding box center [768, 189] width 23 height 23
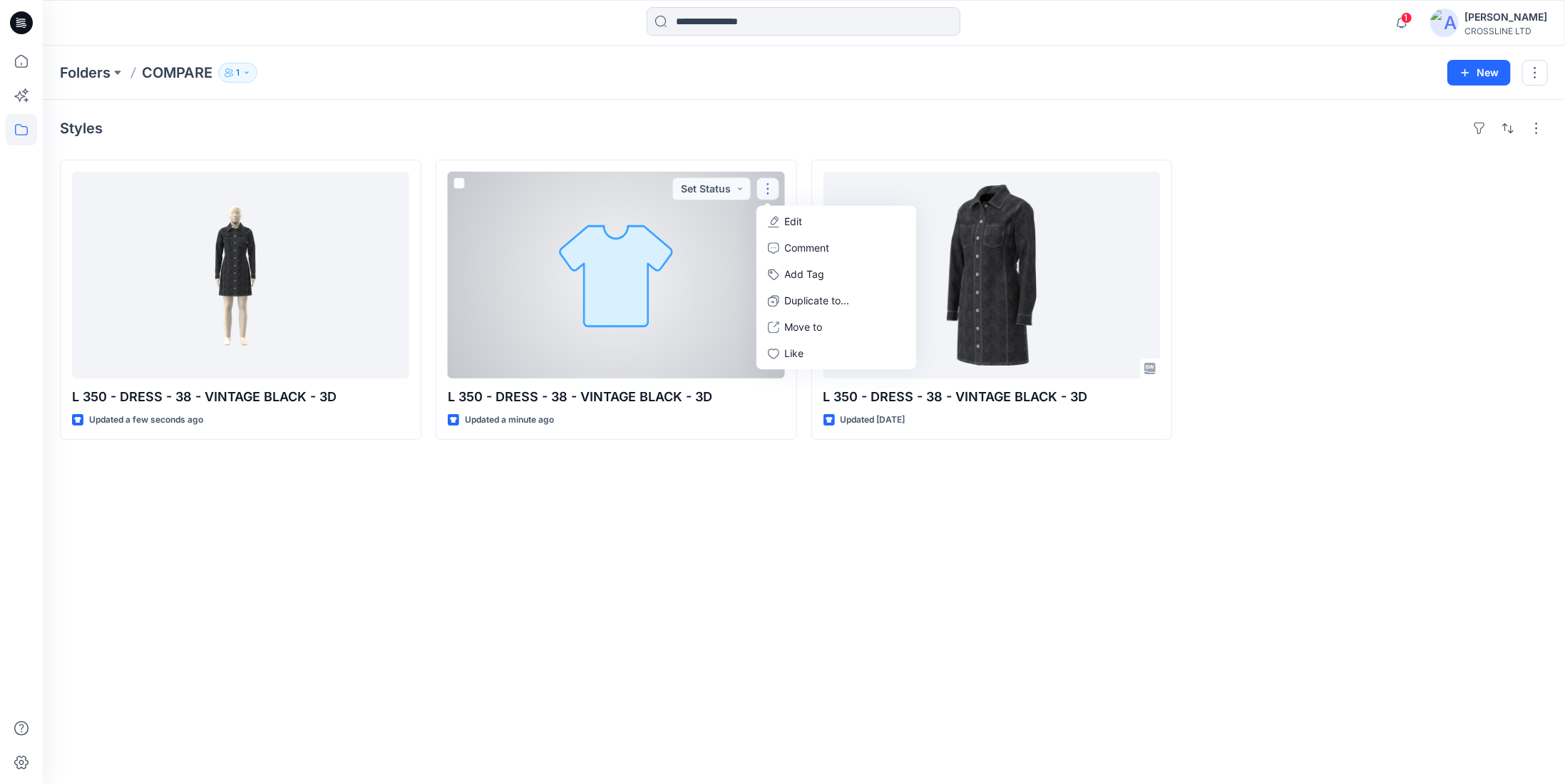
click at [784, 218] on button "Edit" at bounding box center [836, 221] width 154 height 27
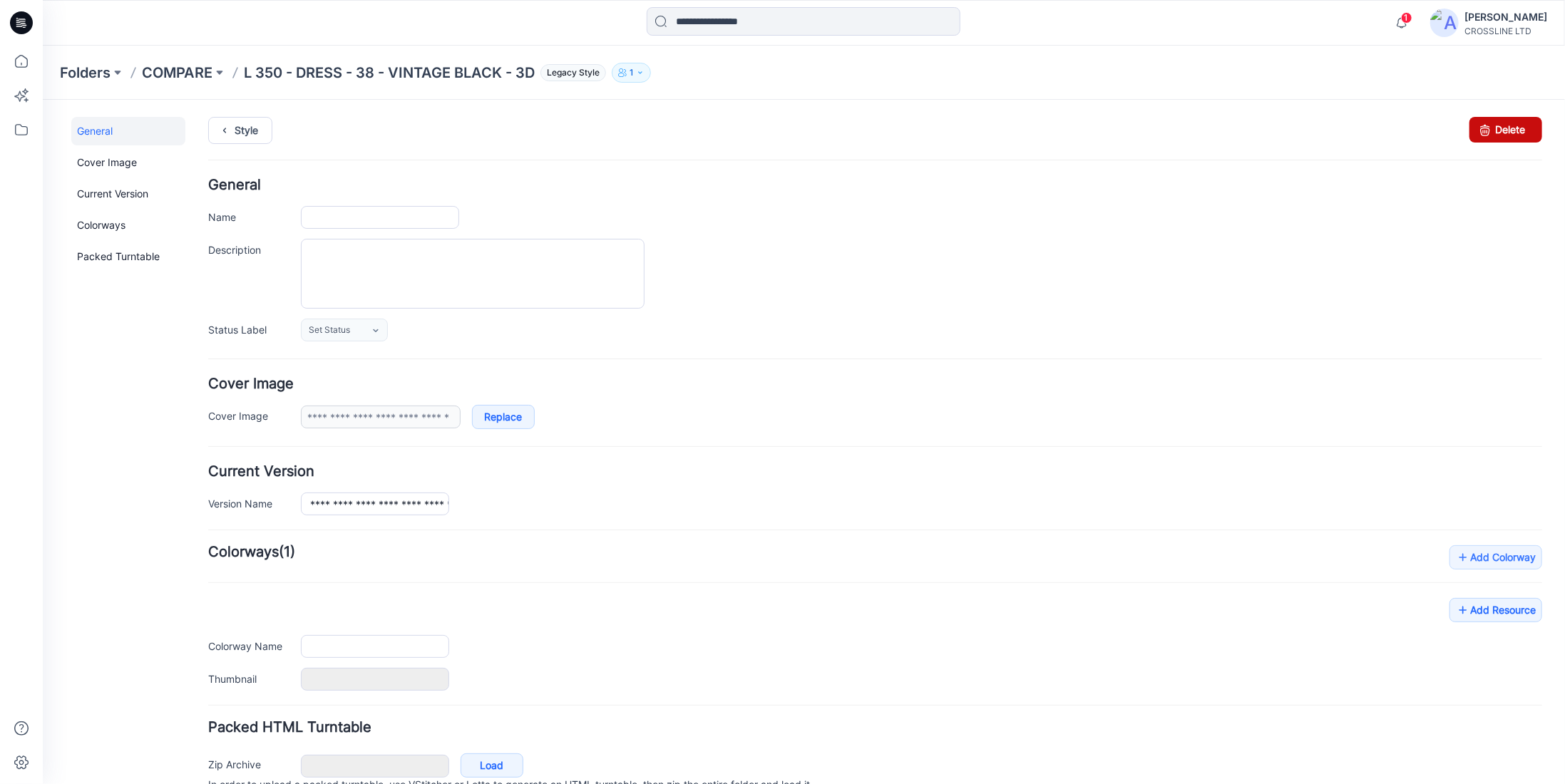
type input "**********"
click at [1500, 132] on link "Delete" at bounding box center [1505, 128] width 73 height 26
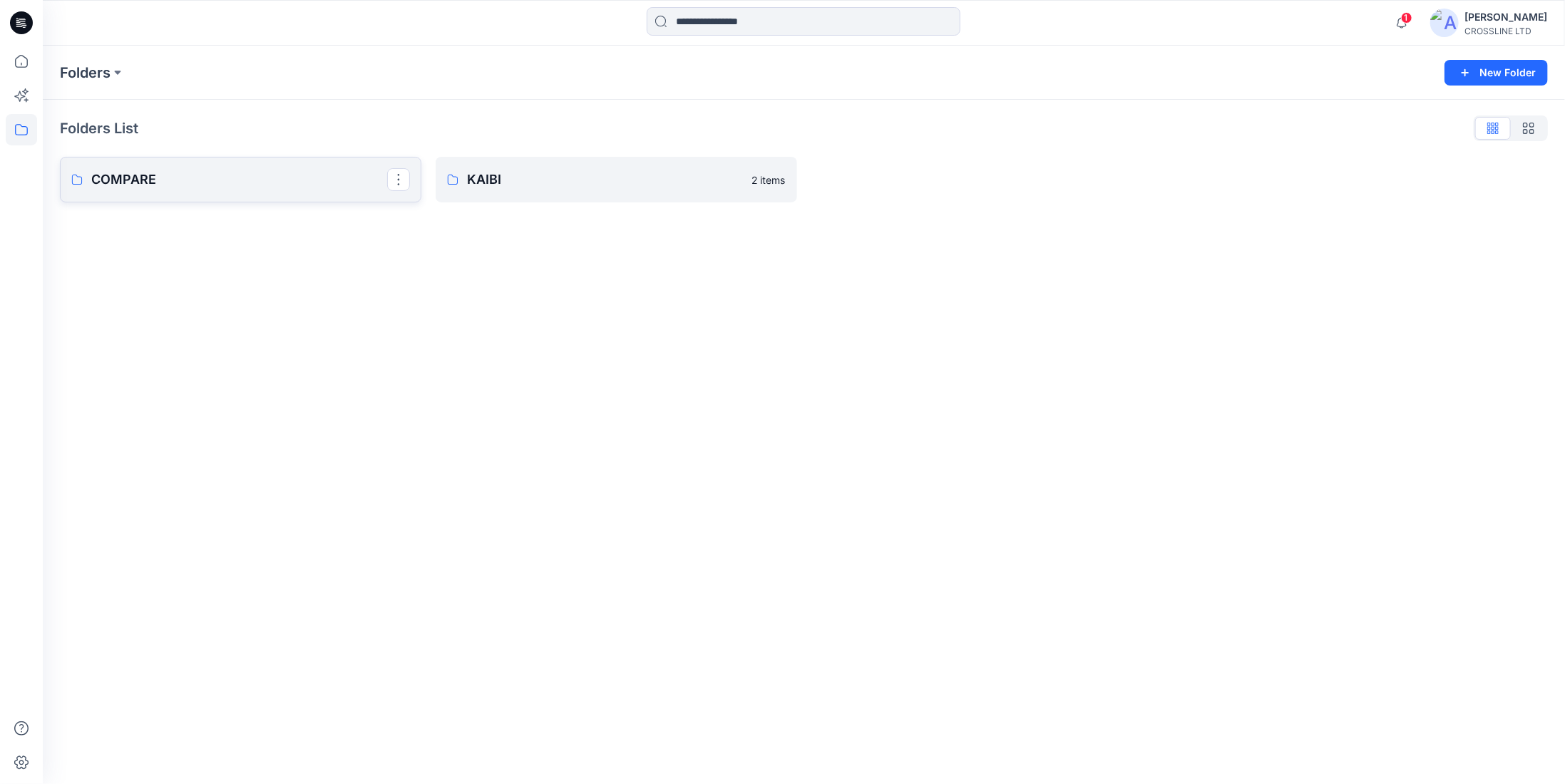
click at [282, 194] on link "COMPARE" at bounding box center [240, 180] width 362 height 46
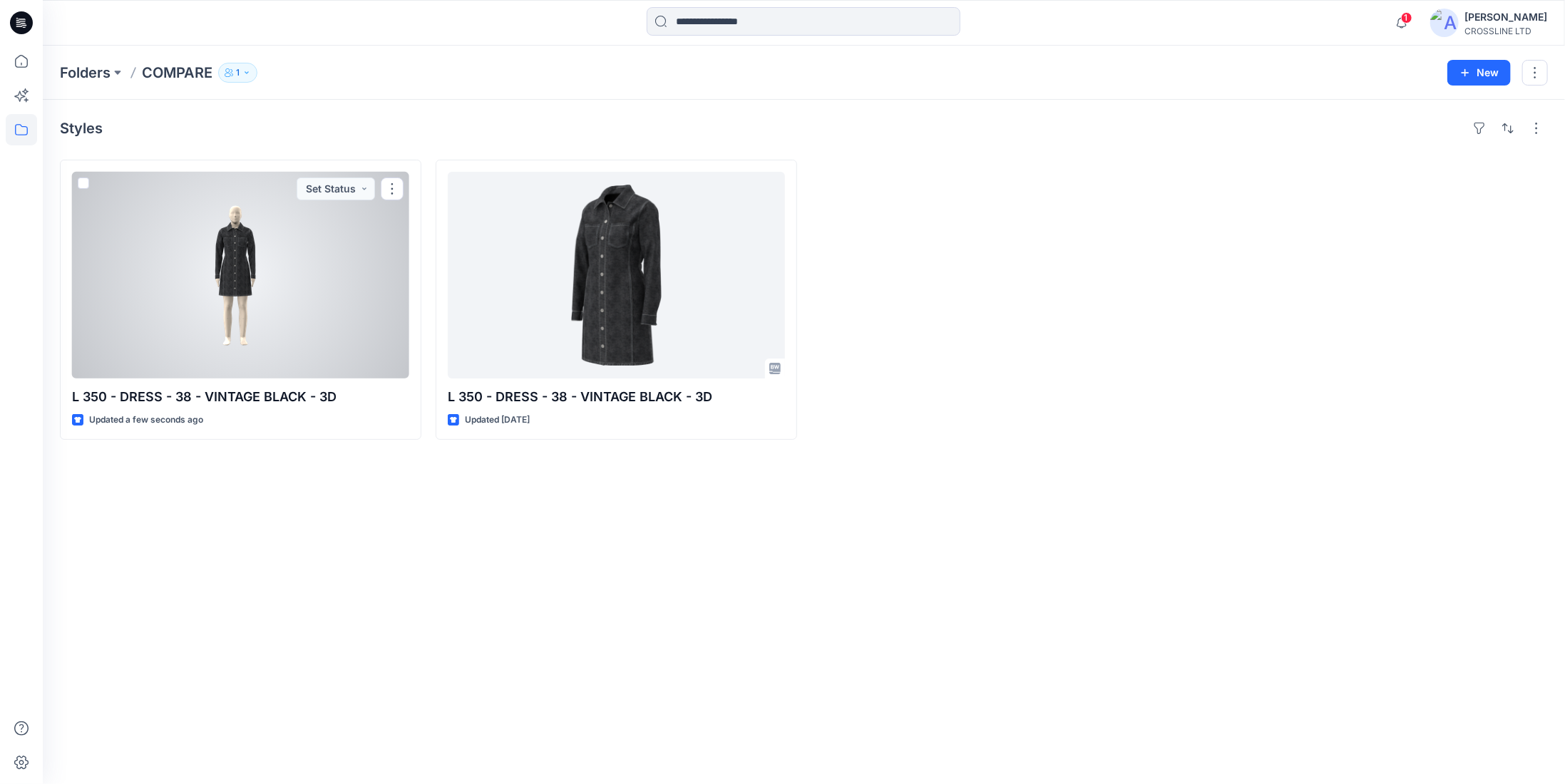
click at [268, 205] on div at bounding box center [241, 275] width 338 height 207
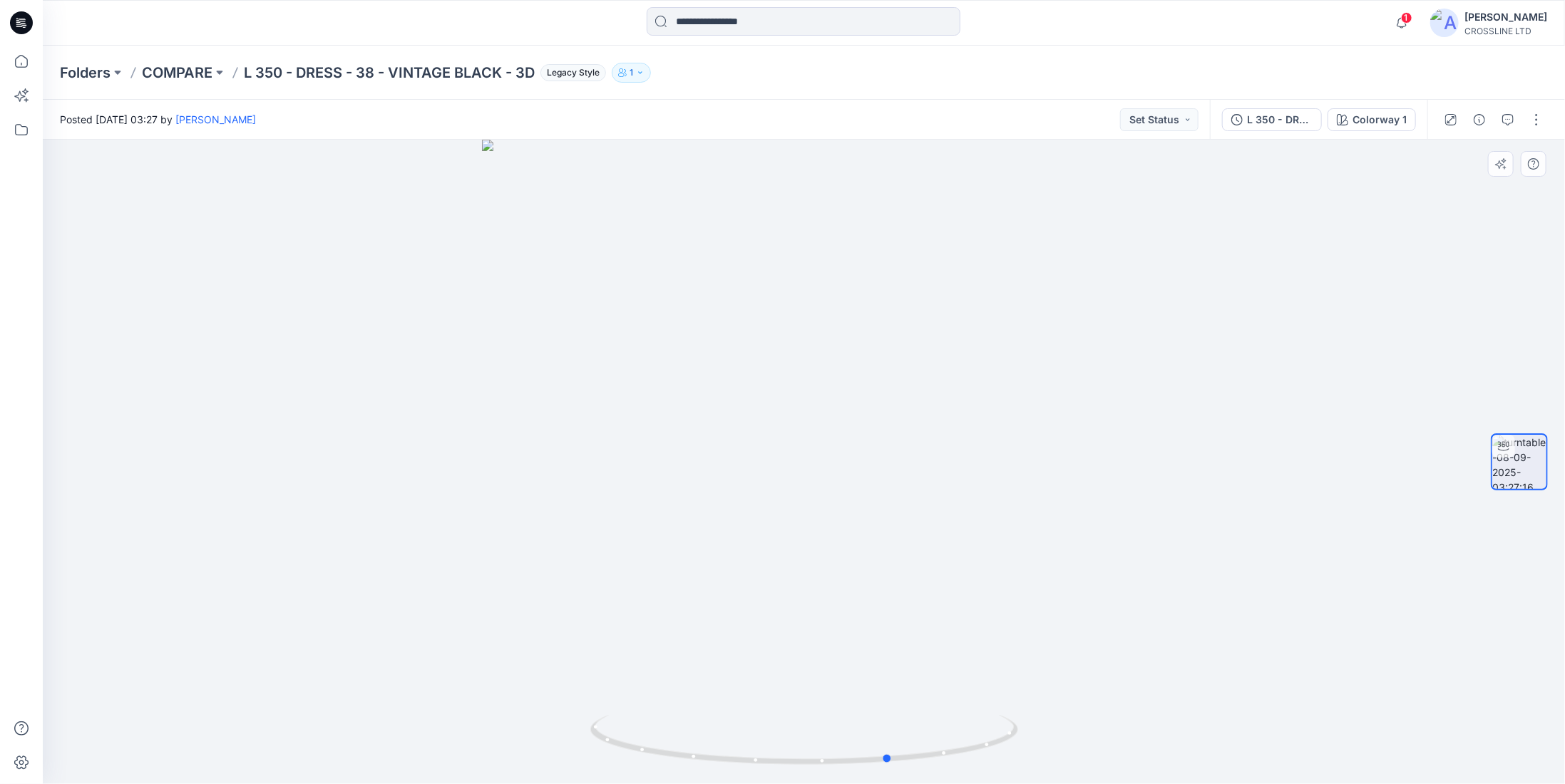
drag, startPoint x: 955, startPoint y: 405, endPoint x: 1065, endPoint y: 410, distance: 110.1
click at [774, 315] on div at bounding box center [804, 462] width 1522 height 644
drag, startPoint x: 967, startPoint y: 472, endPoint x: 766, endPoint y: 387, distance: 218.2
drag, startPoint x: 764, startPoint y: 424, endPoint x: 774, endPoint y: 532, distance: 108.5
drag, startPoint x: 879, startPoint y: 489, endPoint x: 697, endPoint y: 503, distance: 182.5
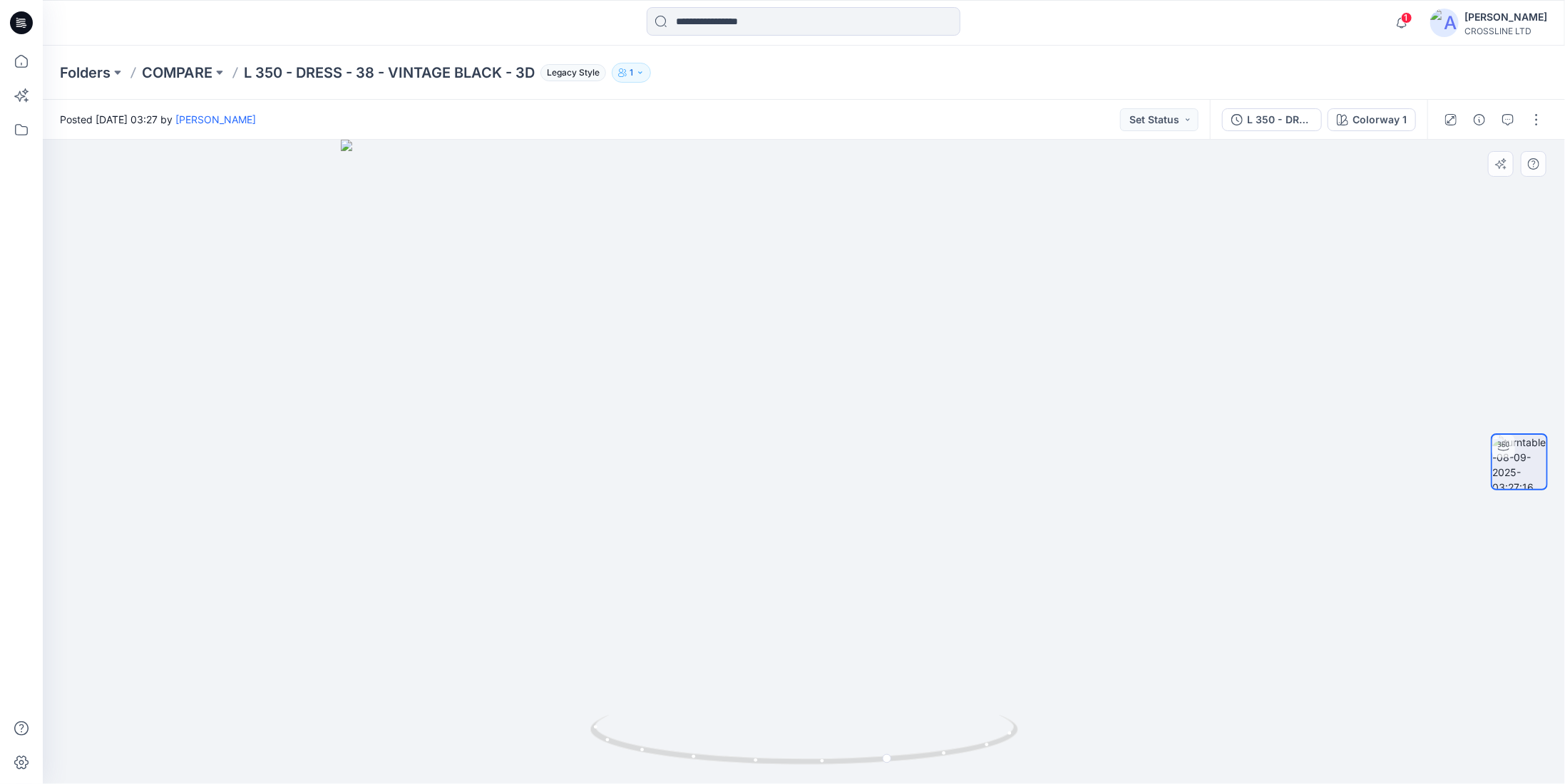
drag, startPoint x: 689, startPoint y: 523, endPoint x: 910, endPoint y: 557, distance: 223.6
click at [910, 557] on img at bounding box center [804, 462] width 926 height 644
drag, startPoint x: 982, startPoint y: 746, endPoint x: 923, endPoint y: 662, distance: 102.6
click at [923, 662] on div at bounding box center [804, 462] width 1522 height 644
click at [186, 69] on p "COMPARE" at bounding box center [177, 72] width 71 height 20
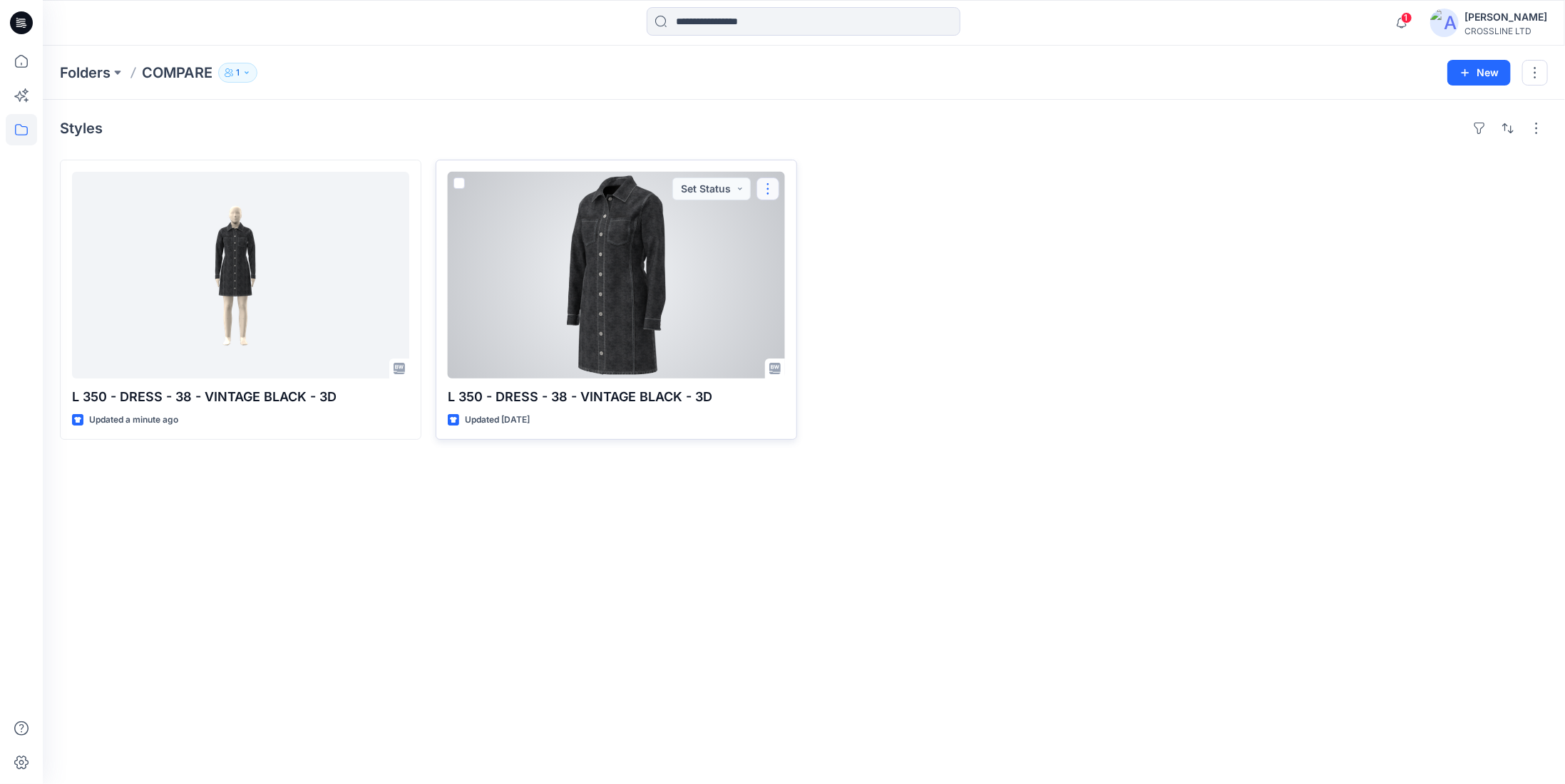
click at [762, 186] on button "button" at bounding box center [768, 189] width 23 height 23
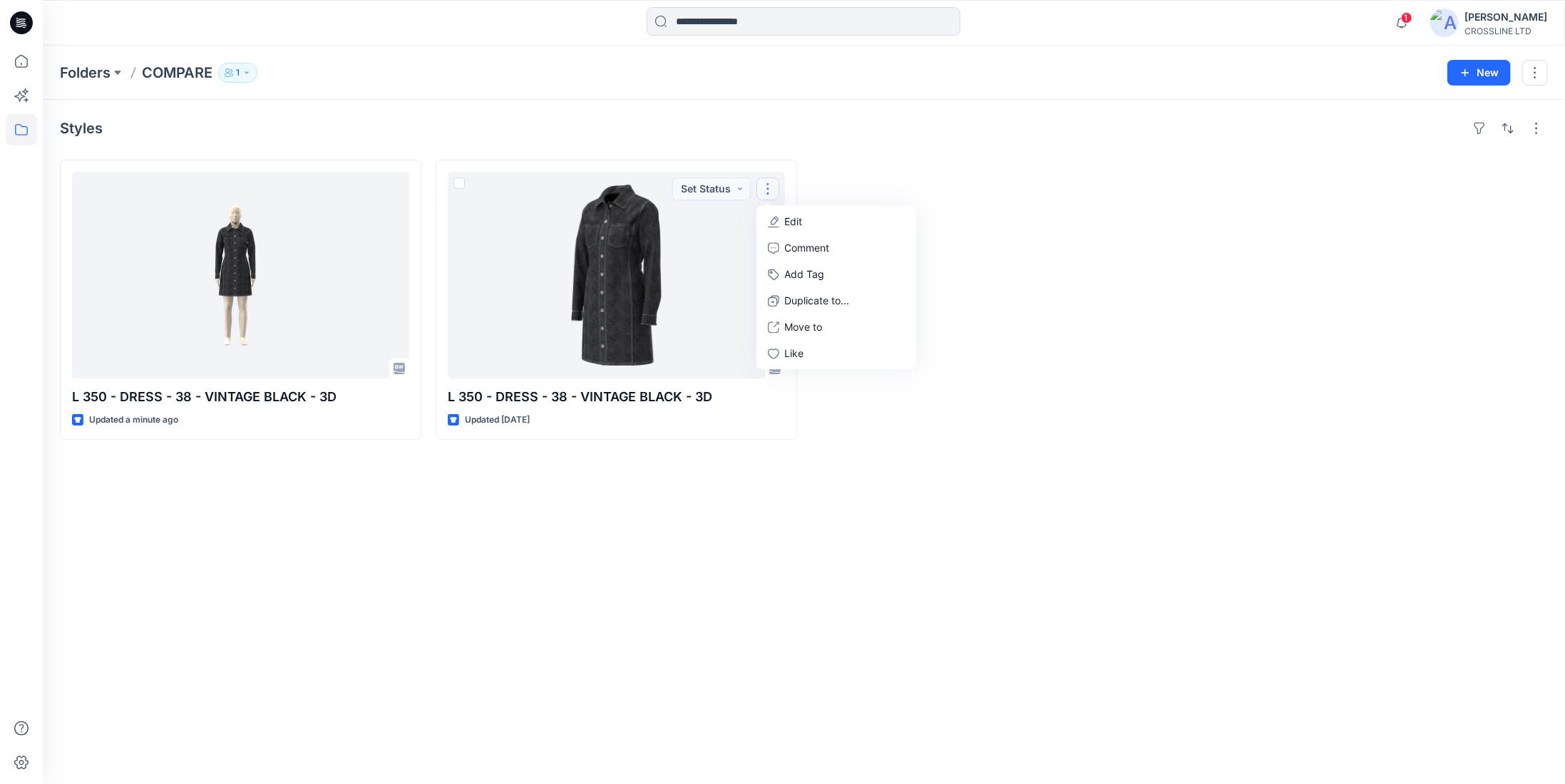
click at [475, 560] on div "Styles L 350 - DRESS - 38 - VINTAGE BLACK - 3D Updated a minute ago L 350 - DRE…" at bounding box center [804, 442] width 1522 height 684
click at [1289, 149] on div "Styles L 350 - DRESS - 38 - VINTAGE BLACK - 3D Updated a minute ago L 350 - DRE…" at bounding box center [804, 442] width 1522 height 684
click at [1415, 20] on icon "button" at bounding box center [1401, 23] width 27 height 29
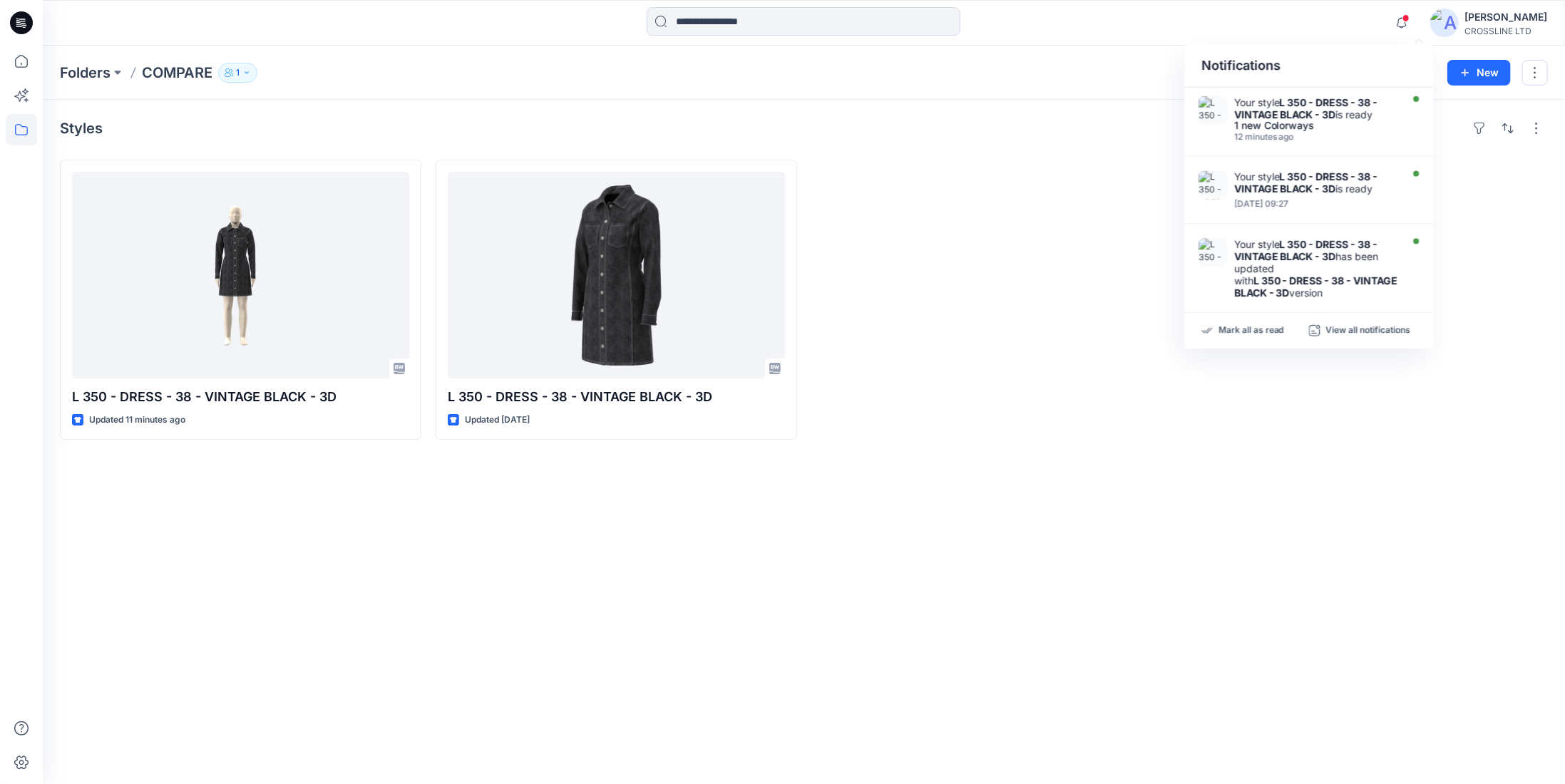
click at [1095, 137] on div "Styles" at bounding box center [804, 128] width 1488 height 23
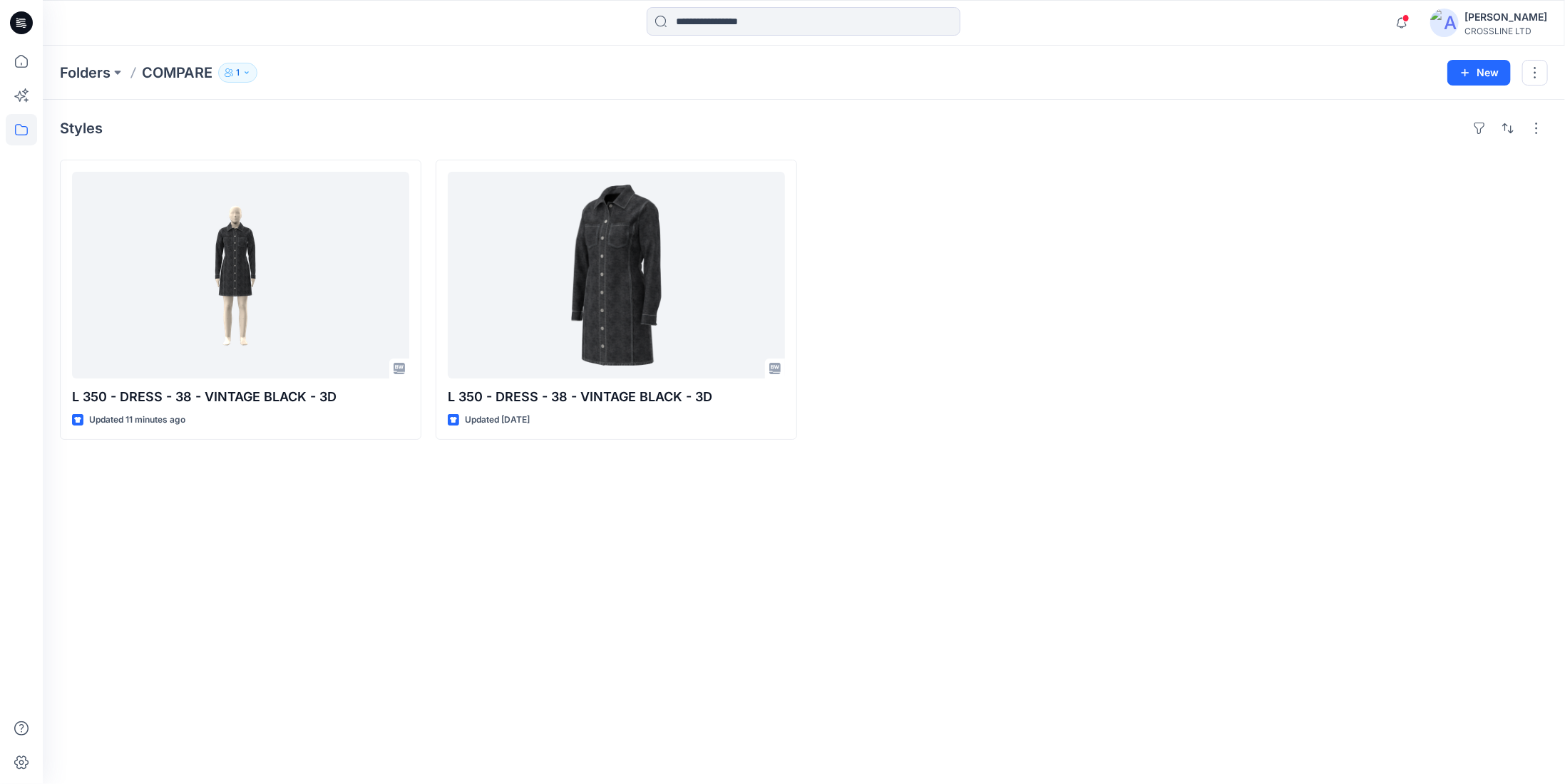
click at [1102, 210] on div at bounding box center [992, 300] width 362 height 280
click at [976, 378] on div at bounding box center [992, 300] width 362 height 280
